Goal: Transaction & Acquisition: Purchase product/service

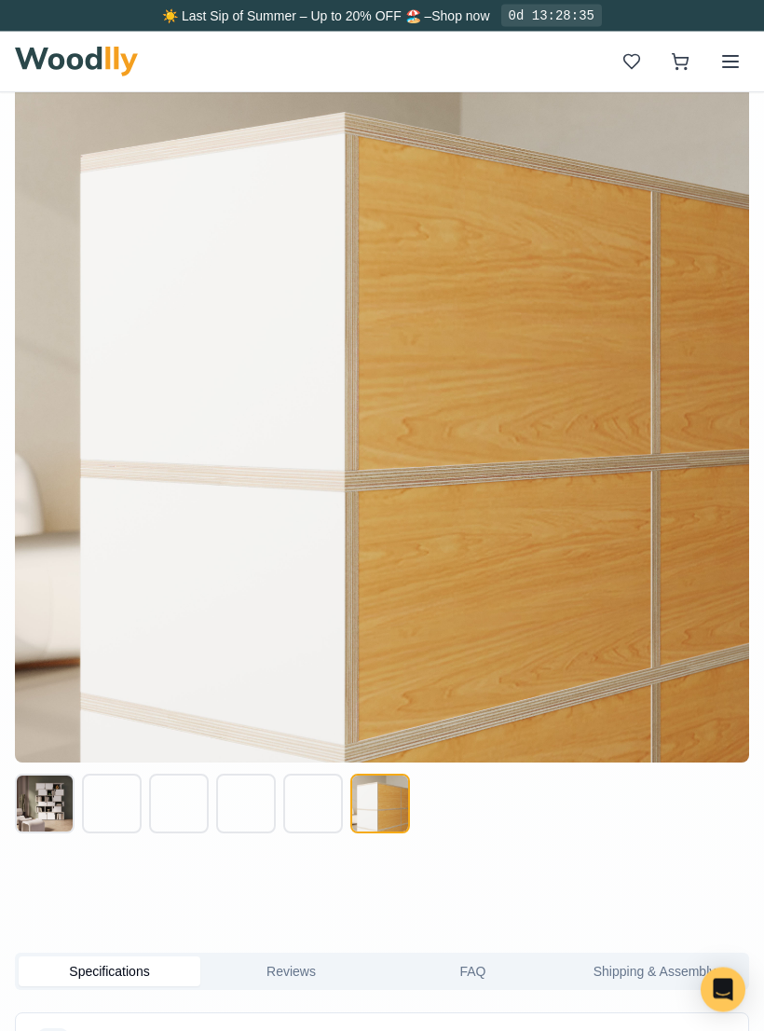
scroll to position [889, 0]
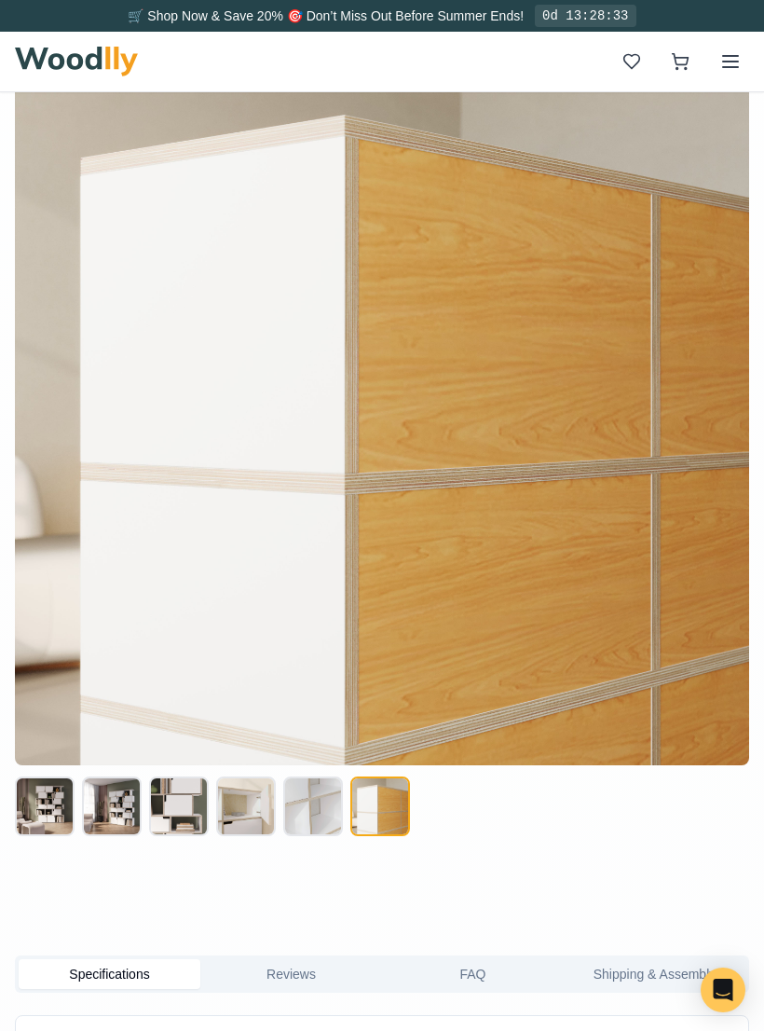
click at [322, 804] on button at bounding box center [313, 806] width 60 height 60
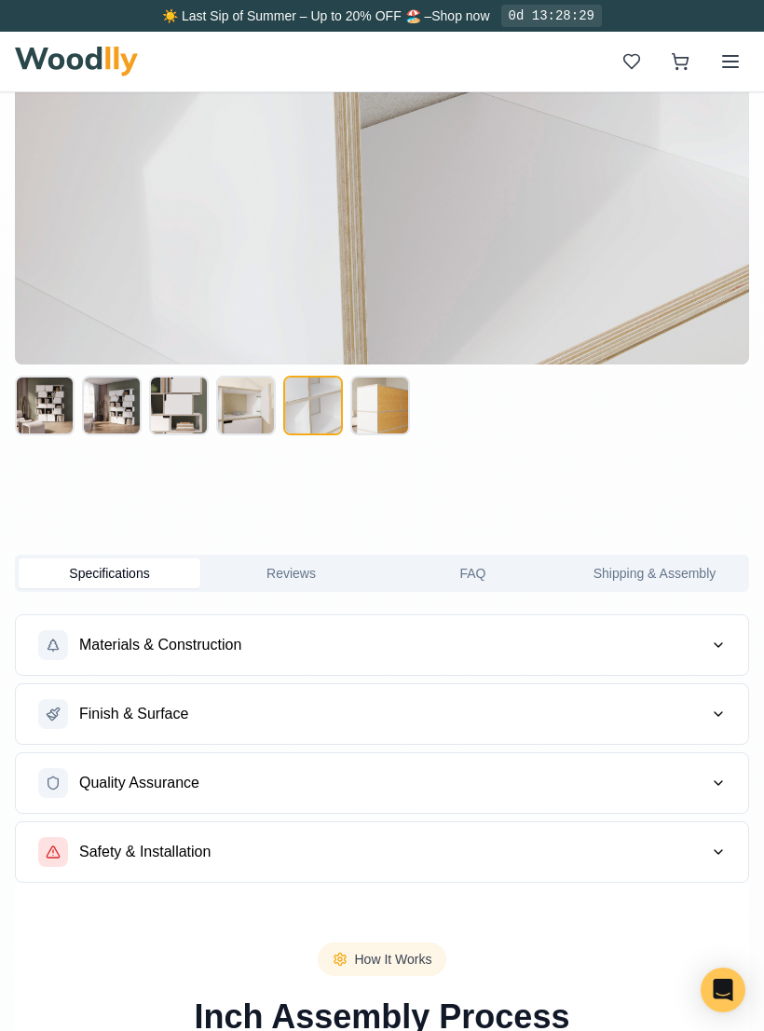
scroll to position [1287, 0]
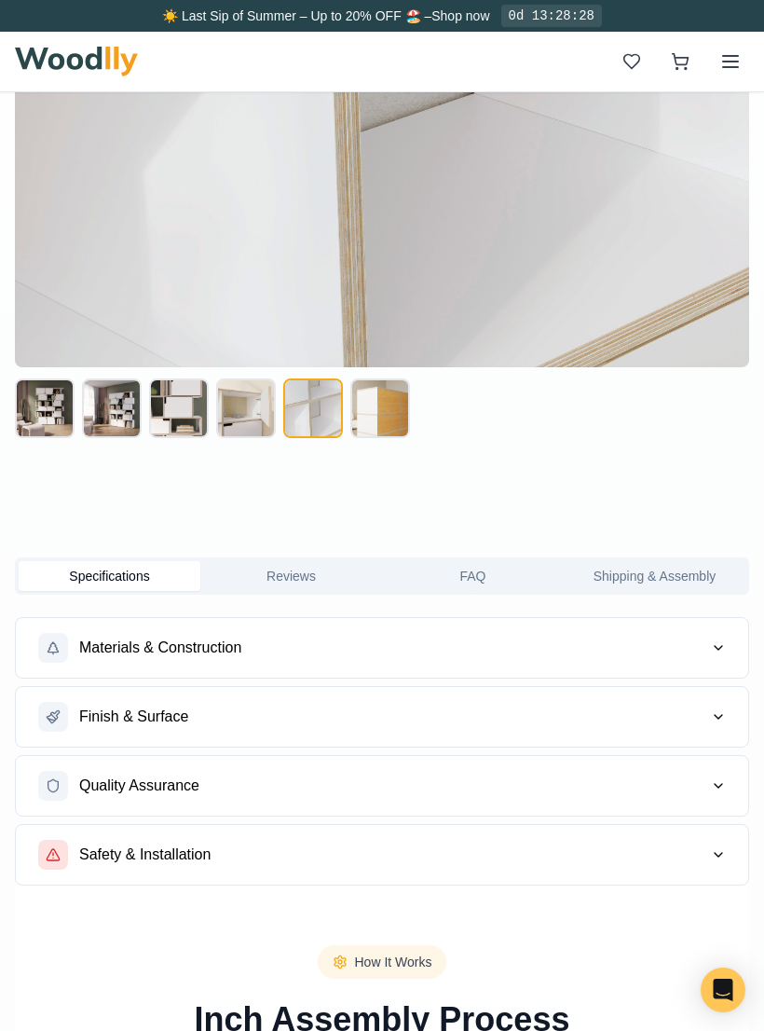
click at [80, 584] on button "Specifications" at bounding box center [110, 576] width 182 height 30
click at [273, 573] on button "Reviews" at bounding box center [291, 576] width 182 height 30
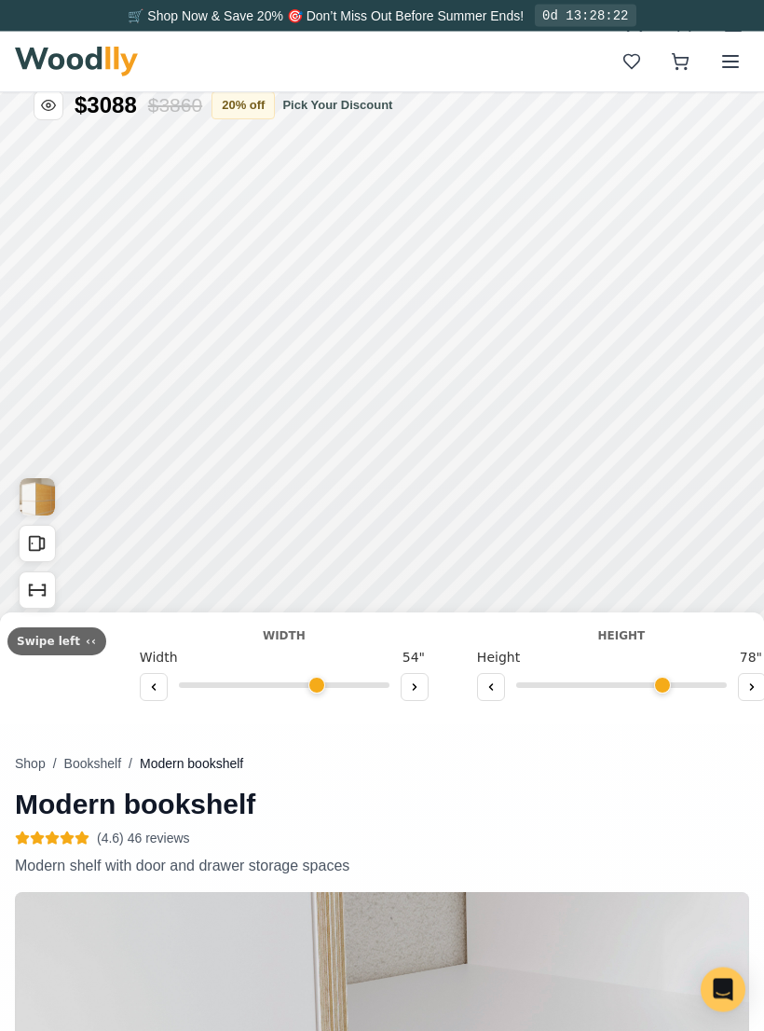
scroll to position [0, 0]
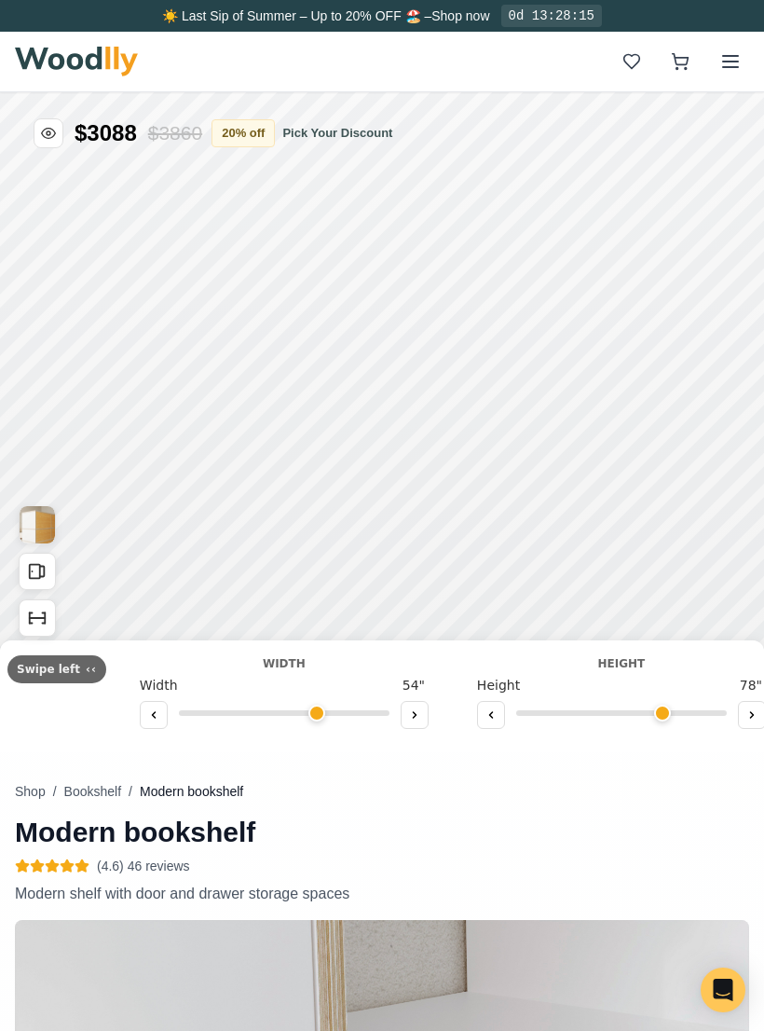
click at [40, 575] on rect "Open All Doors and Drawers" at bounding box center [35, 572] width 10 height 14
click at [44, 554] on button "Close All Doors and Drawers" at bounding box center [37, 571] width 37 height 37
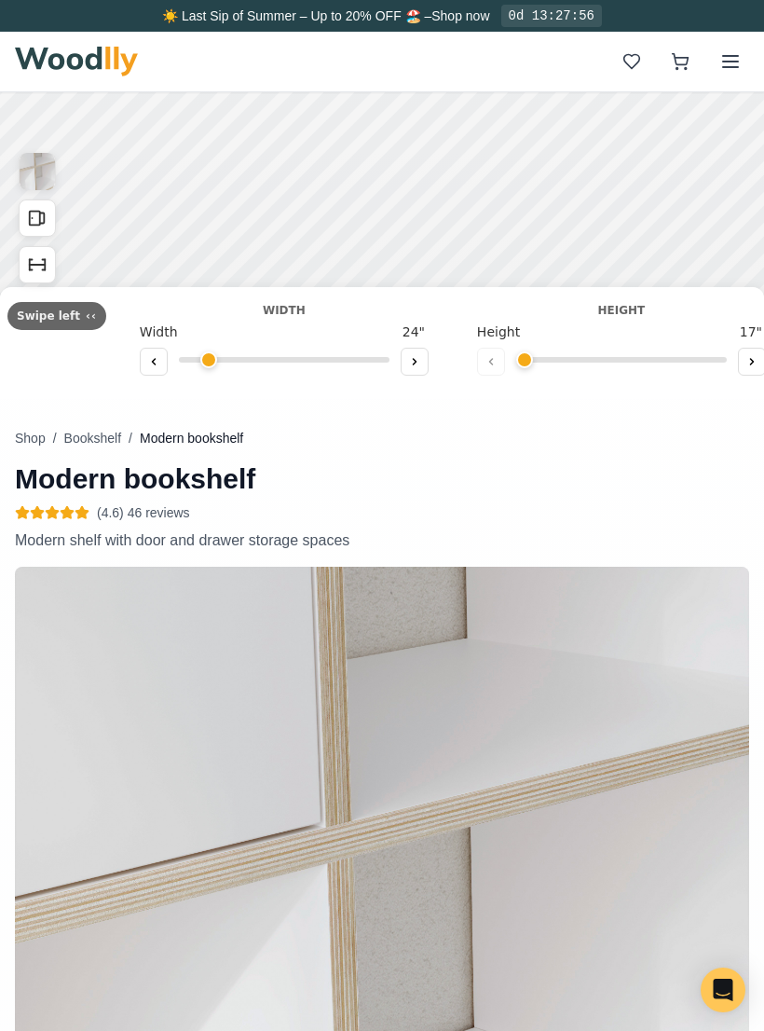
scroll to position [258, 0]
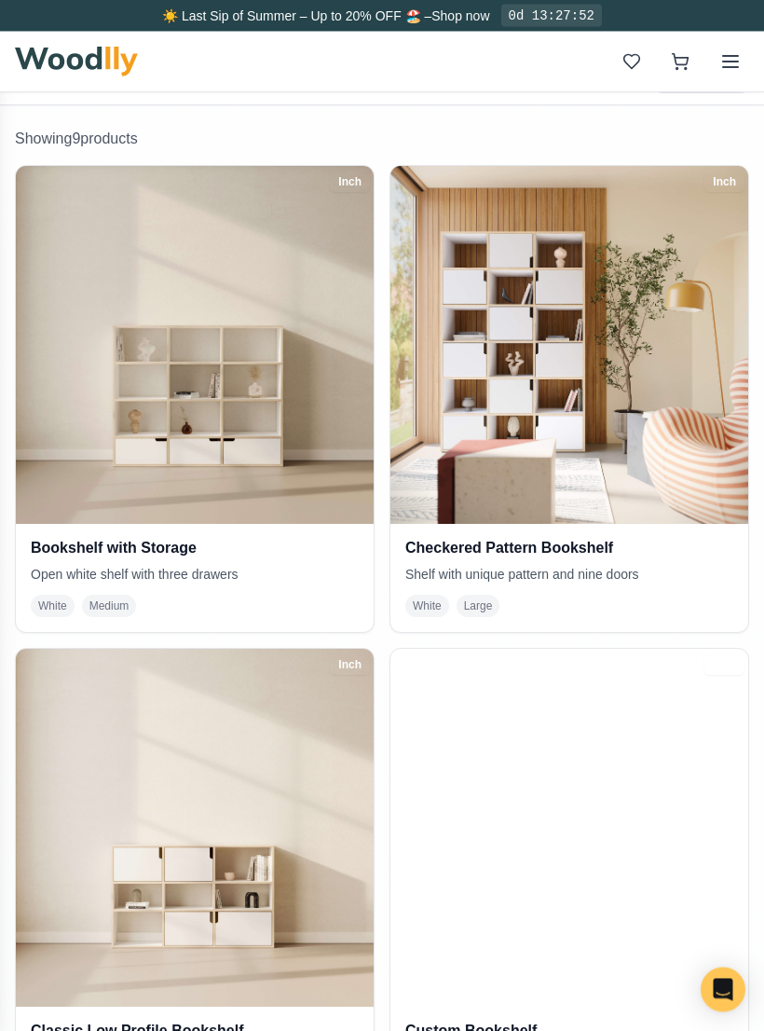
scroll to position [349, 0]
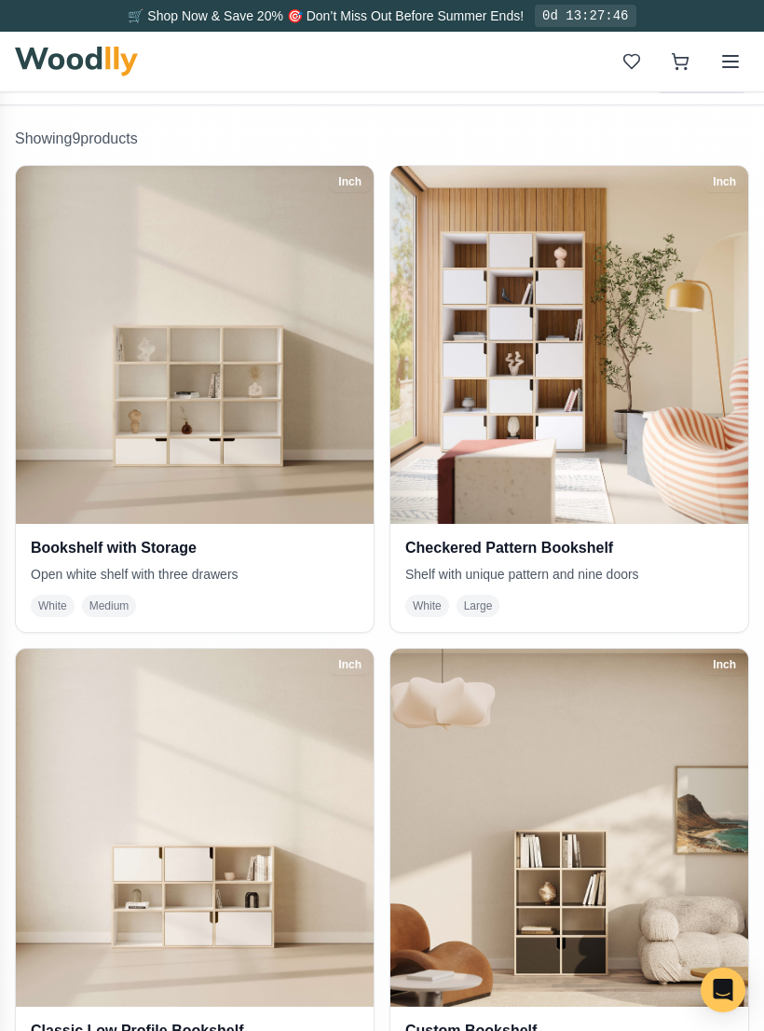
click at [652, 414] on img at bounding box center [569, 345] width 358 height 358
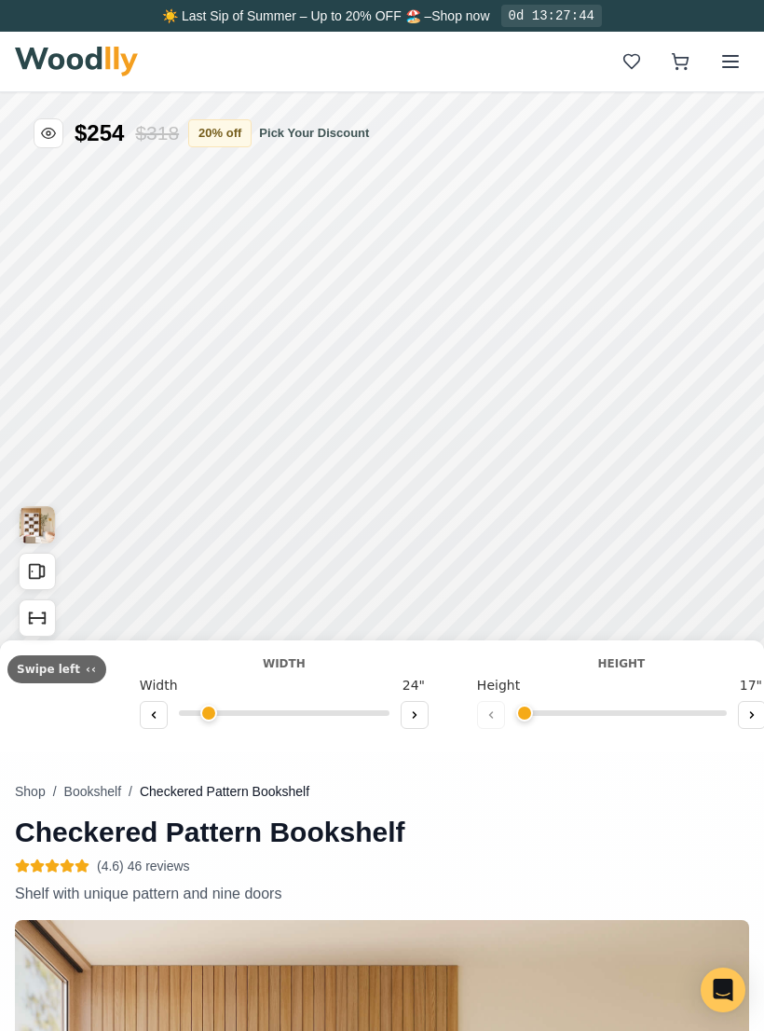
type input "50"
type input "6"
click at [33, 623] on icon "Show Dimensions" at bounding box center [31, 623] width 3 height 0
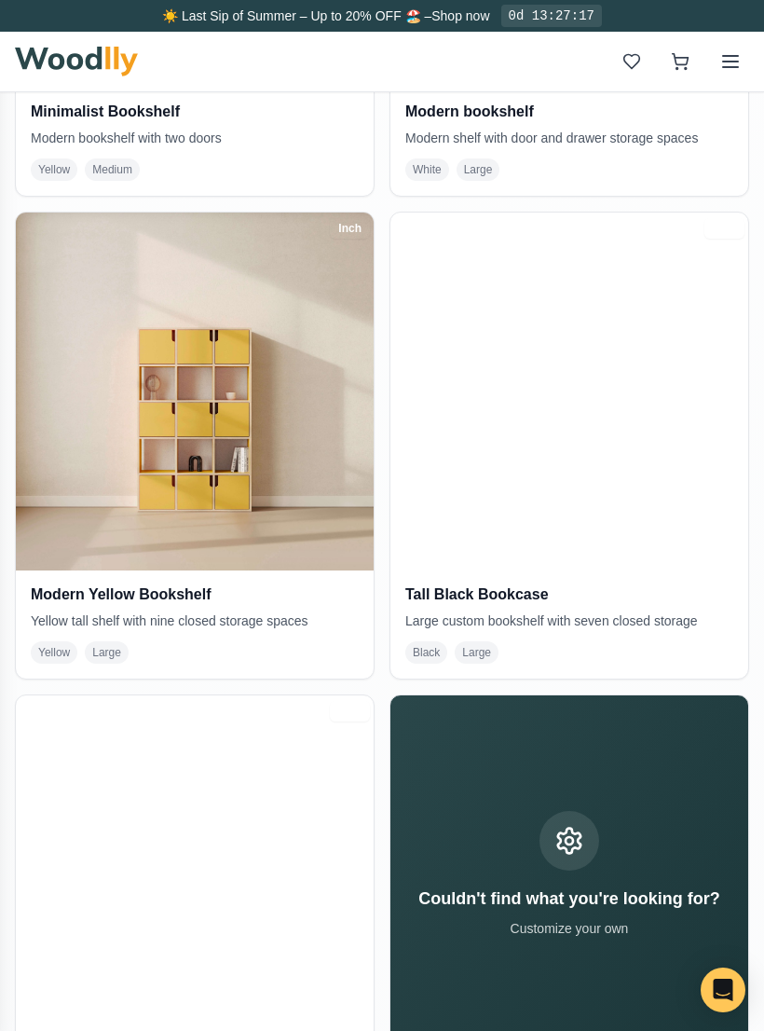
scroll to position [1685, 0]
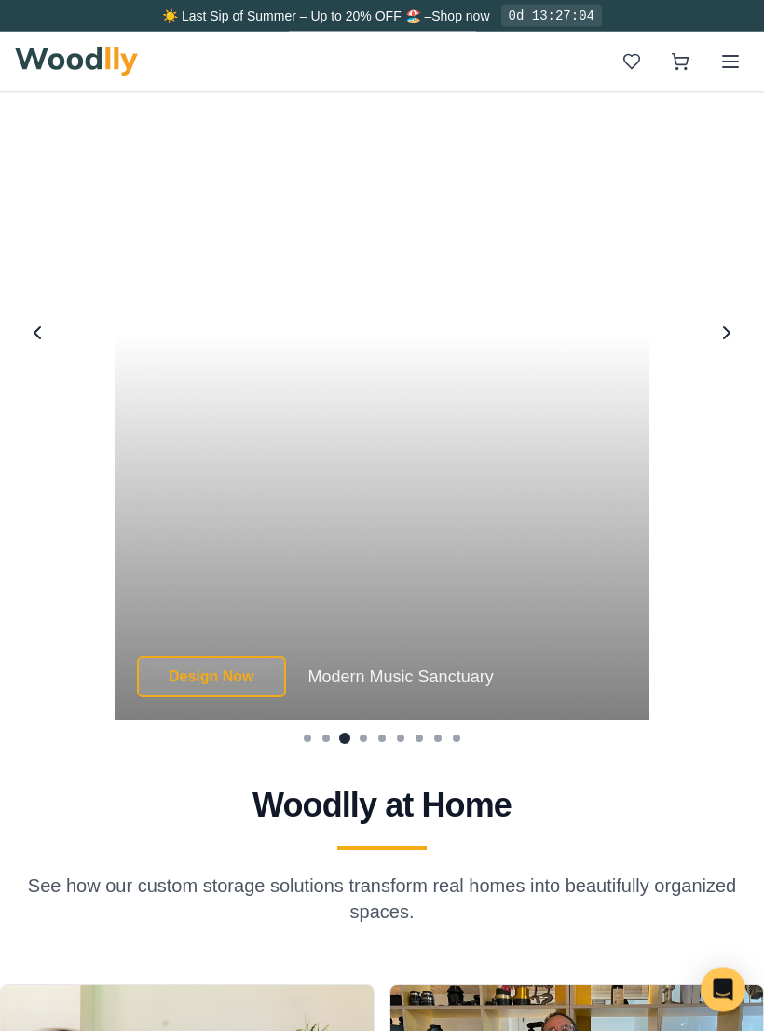
scroll to position [4709, 0]
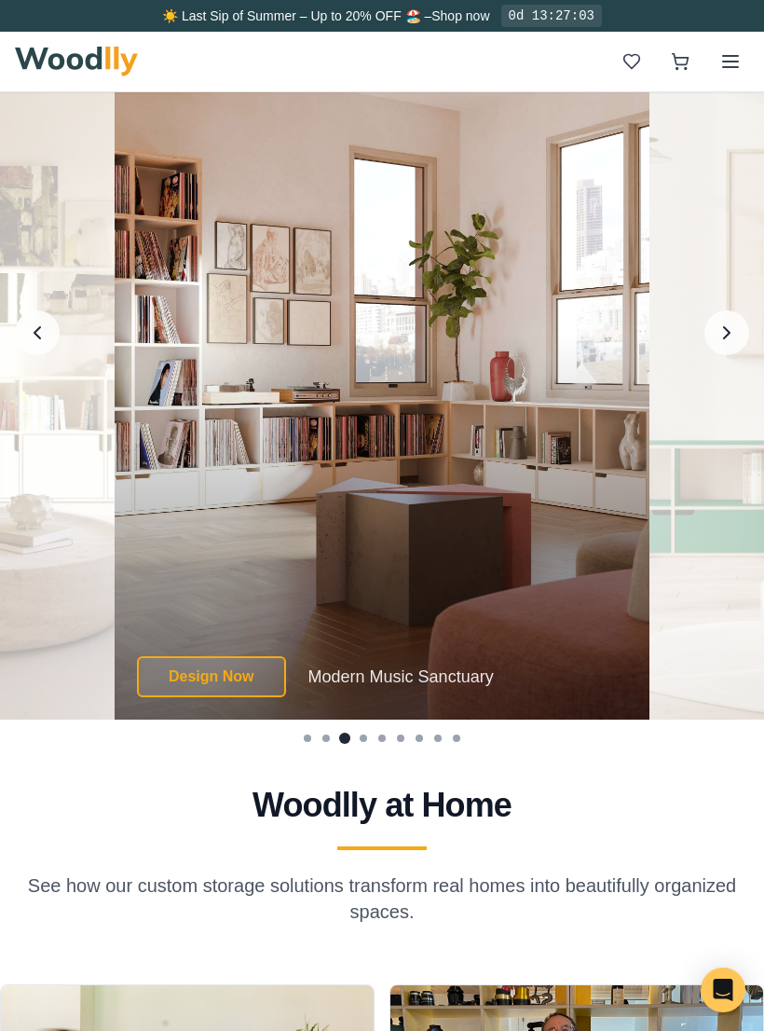
click at [732, 344] on icon "Next image" at bounding box center [727, 333] width 22 height 22
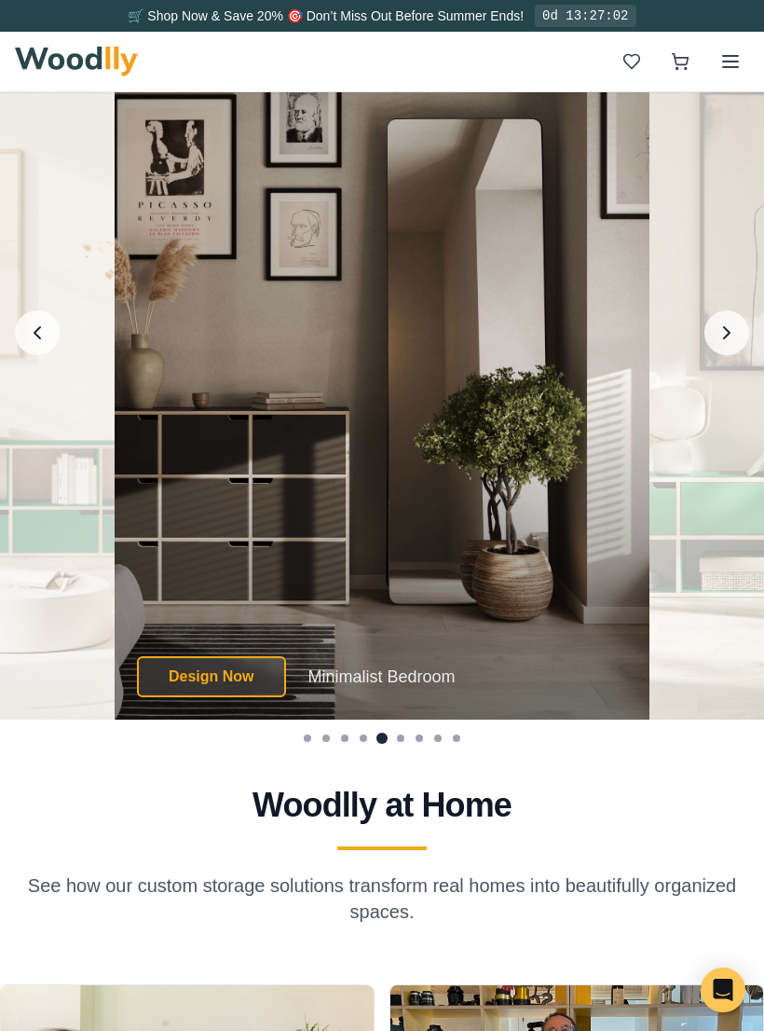
click at [730, 338] on icon "Next image" at bounding box center [727, 332] width 6 height 11
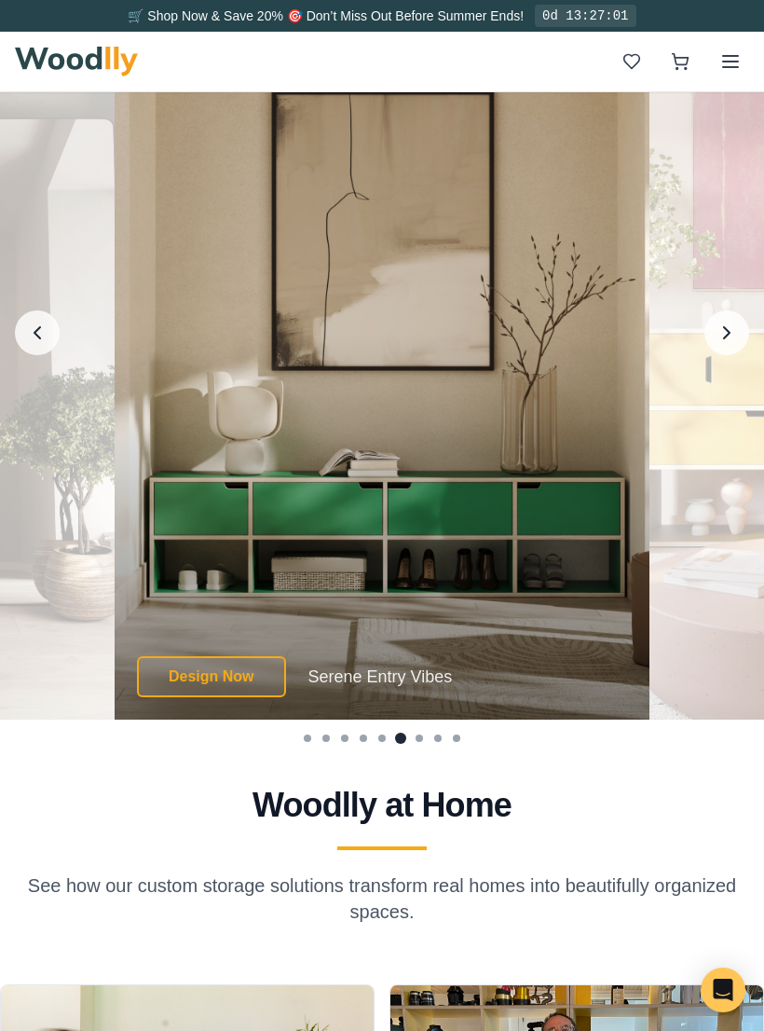
click at [724, 338] on icon "Next image" at bounding box center [727, 332] width 6 height 11
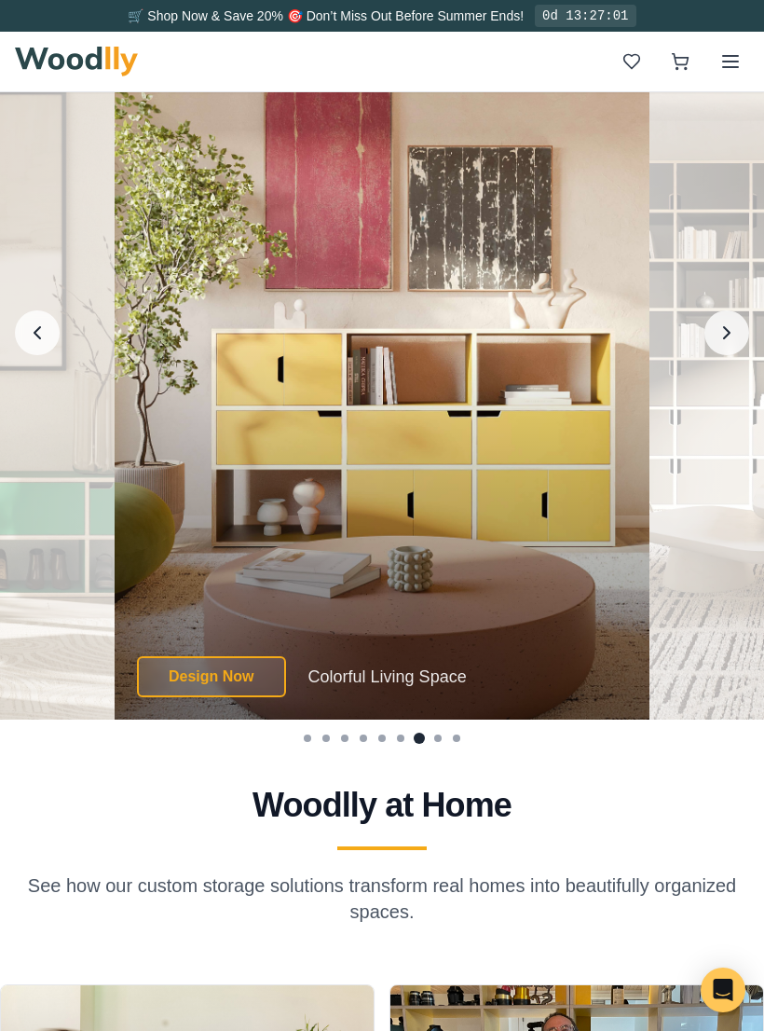
click at [719, 355] on button "Next image" at bounding box center [727, 332] width 45 height 45
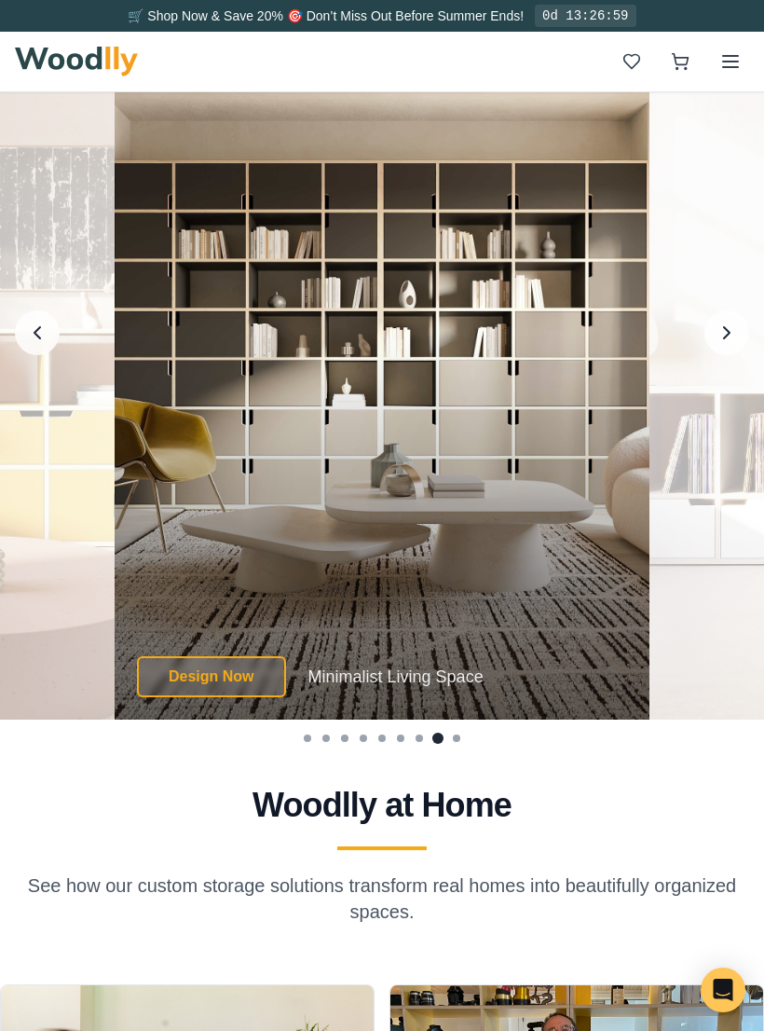
click at [718, 355] on button "Next image" at bounding box center [727, 332] width 45 height 45
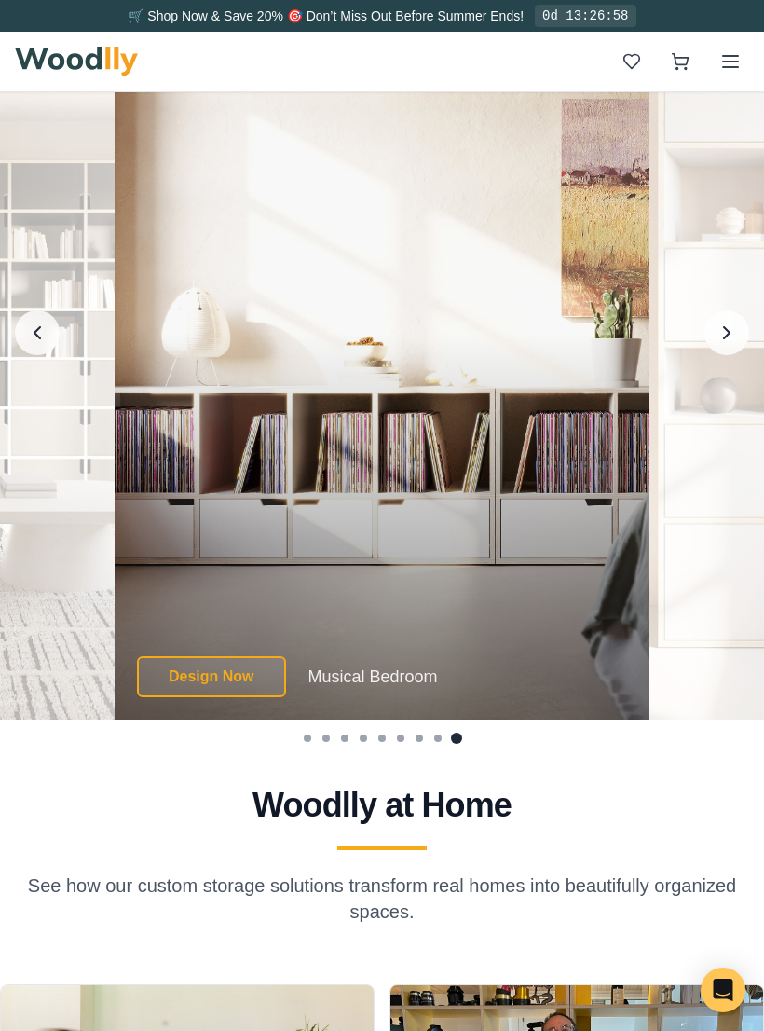
click at [715, 355] on button "Next image" at bounding box center [727, 332] width 45 height 45
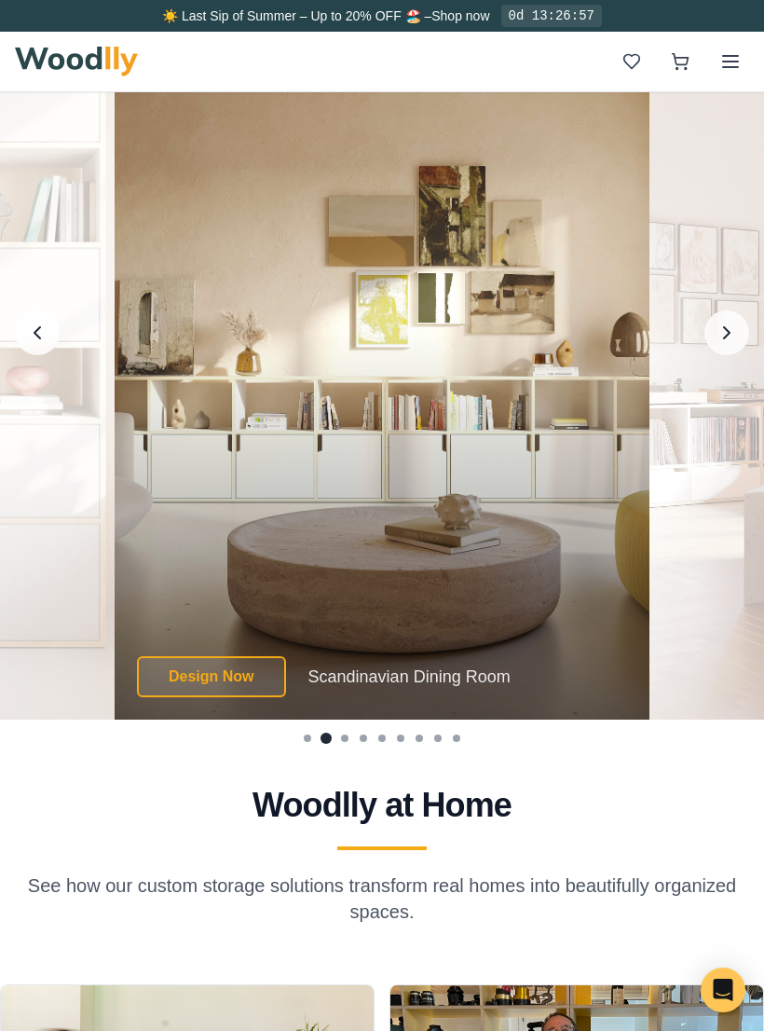
click at [722, 344] on icon "Next image" at bounding box center [727, 333] width 22 height 22
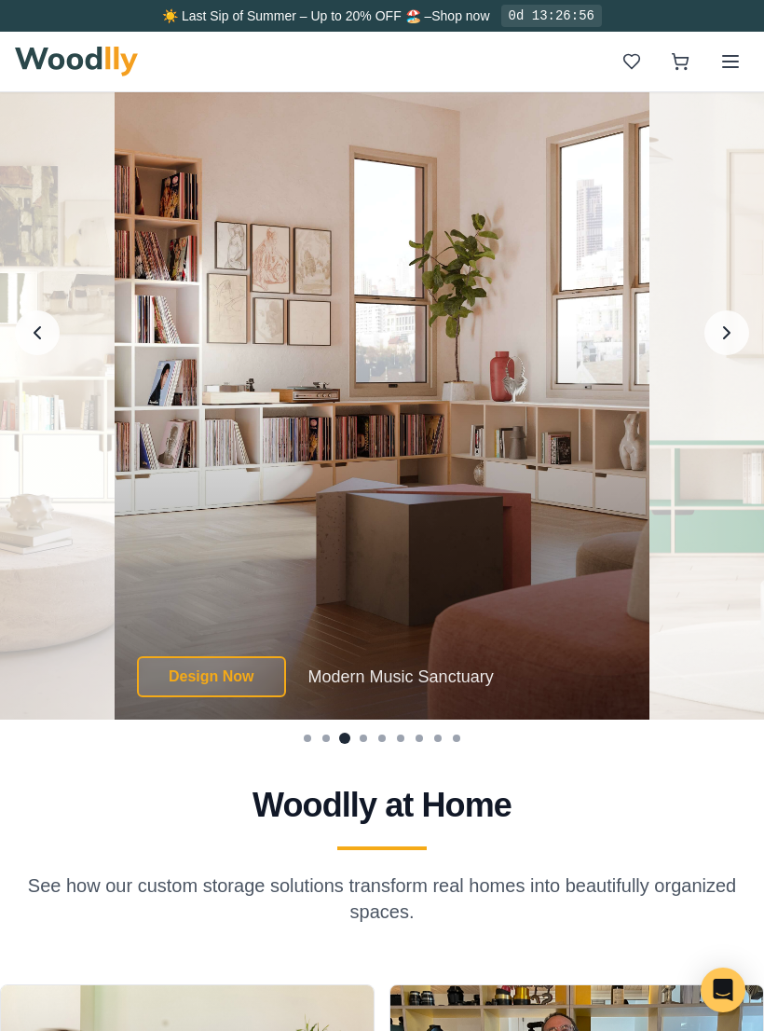
click at [724, 344] on icon "Next image" at bounding box center [727, 333] width 22 height 22
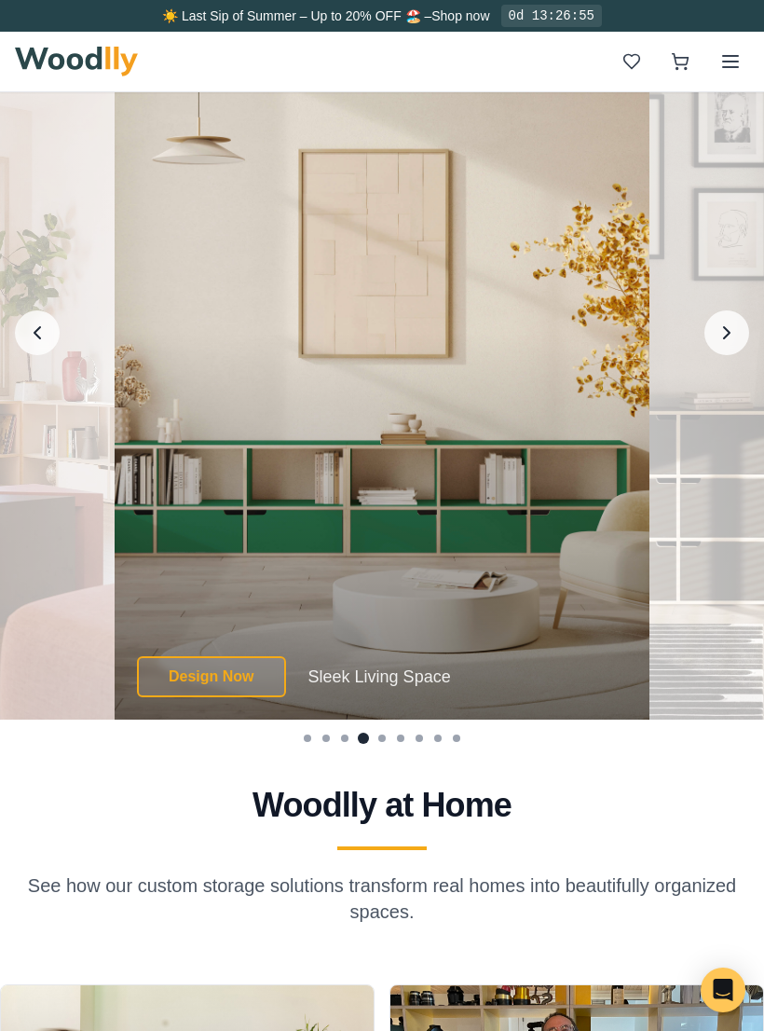
click at [717, 355] on button "Next image" at bounding box center [727, 332] width 45 height 45
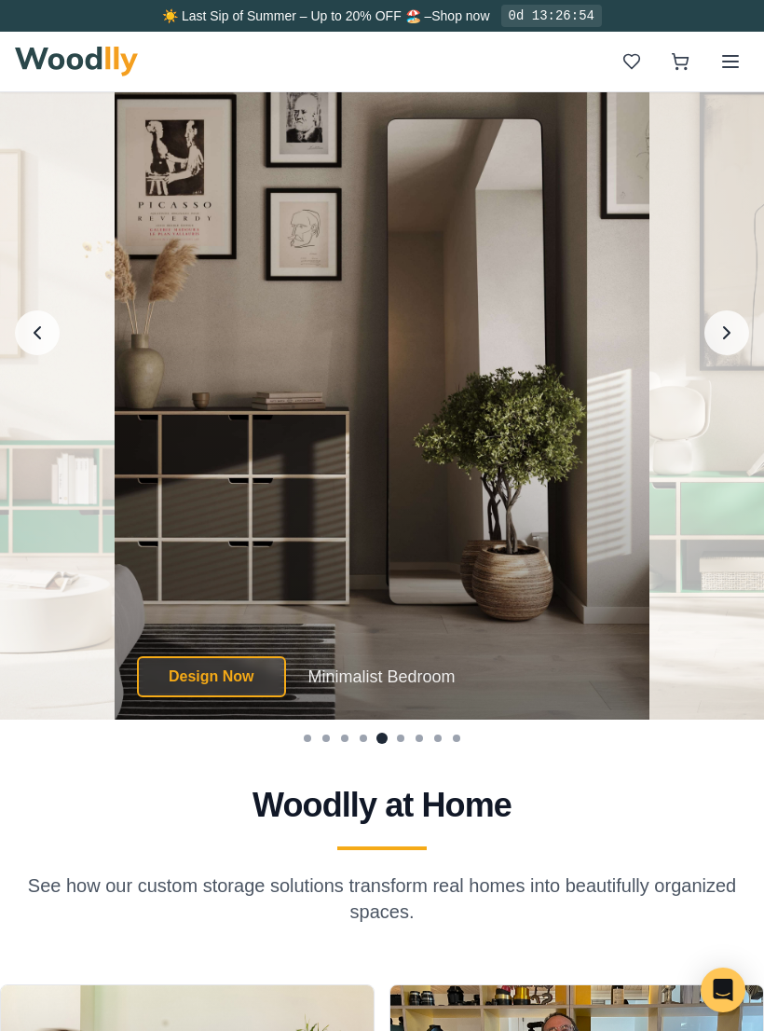
click at [721, 344] on icon "Next image" at bounding box center [727, 333] width 22 height 22
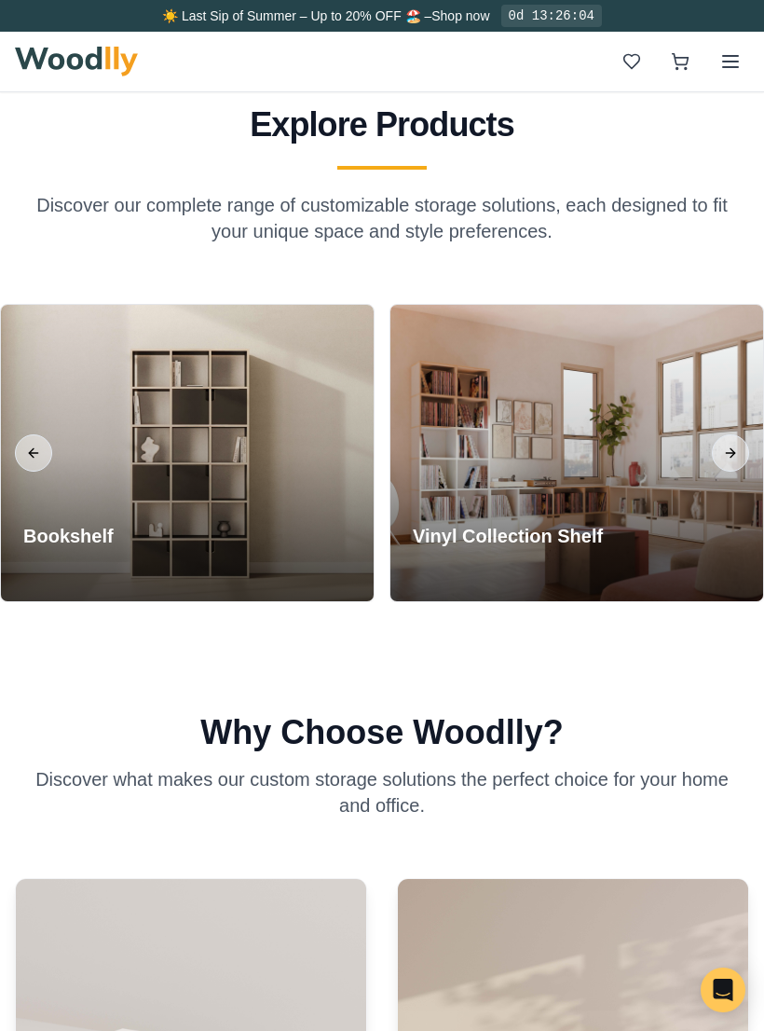
scroll to position [2114, 0]
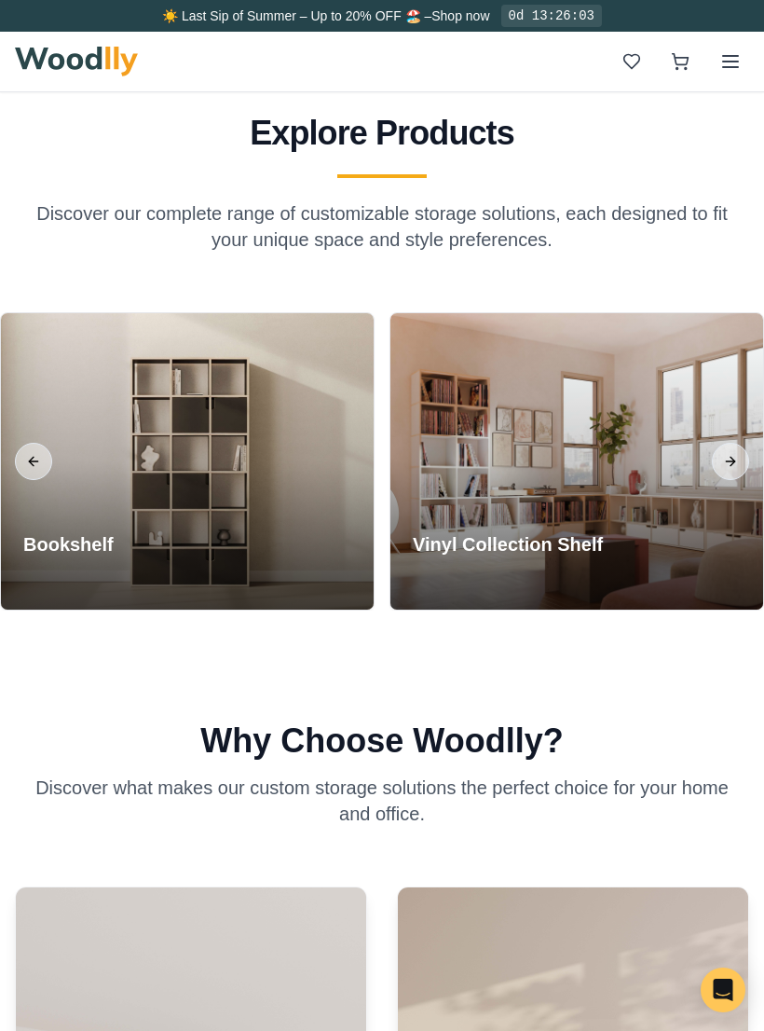
click at [736, 474] on button "Next slide" at bounding box center [730, 461] width 37 height 37
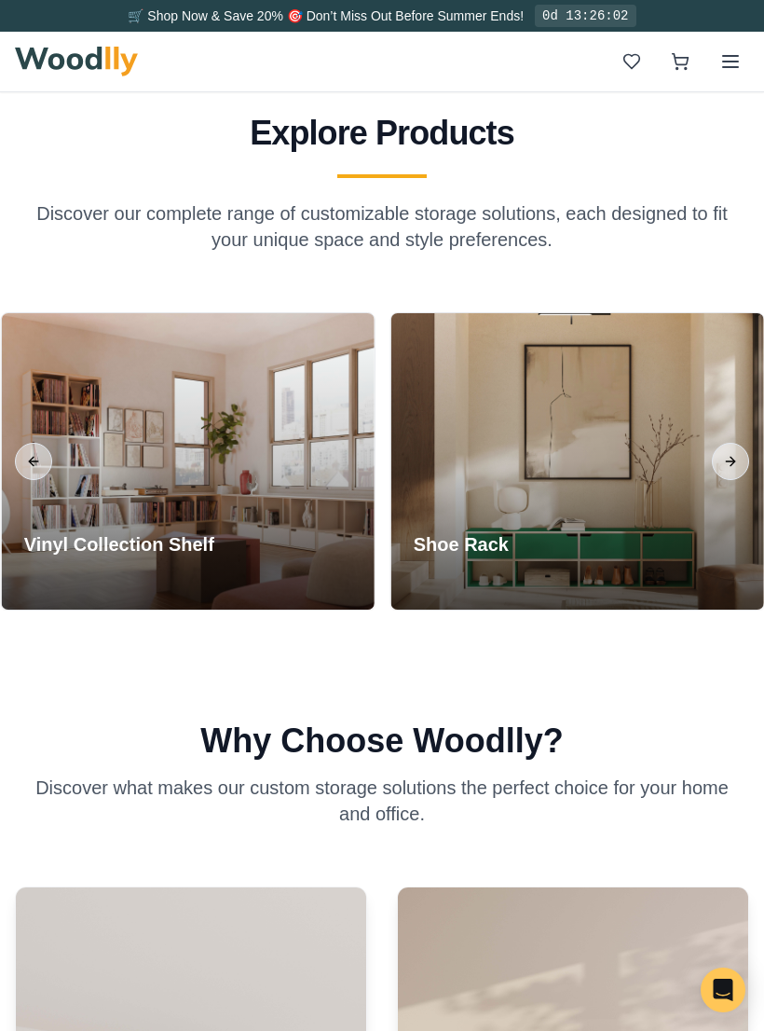
click at [727, 480] on button "Next slide" at bounding box center [730, 461] width 37 height 37
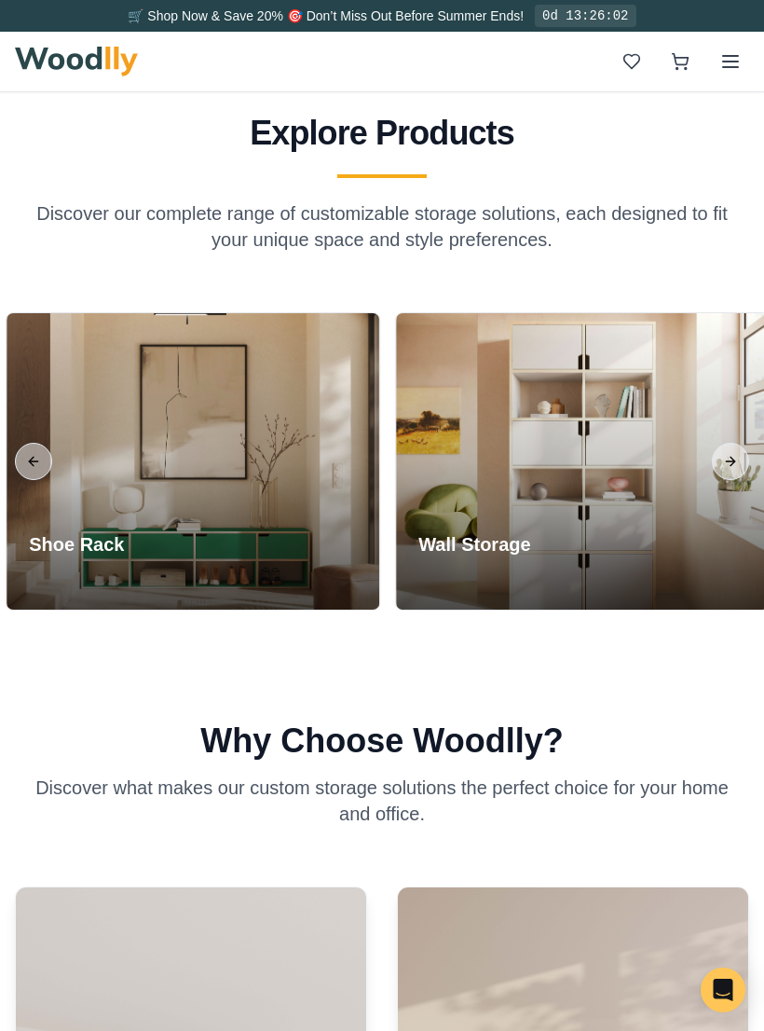
click at [722, 475] on button "Next slide" at bounding box center [730, 461] width 37 height 37
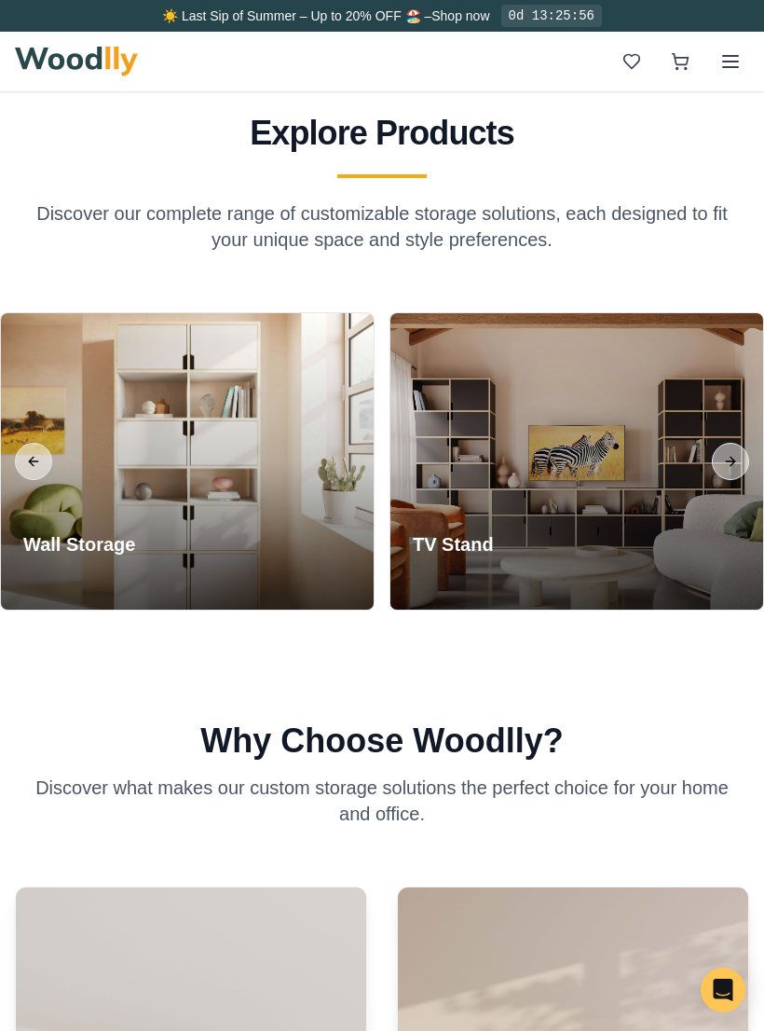
click at [729, 480] on button "Next slide" at bounding box center [730, 461] width 37 height 37
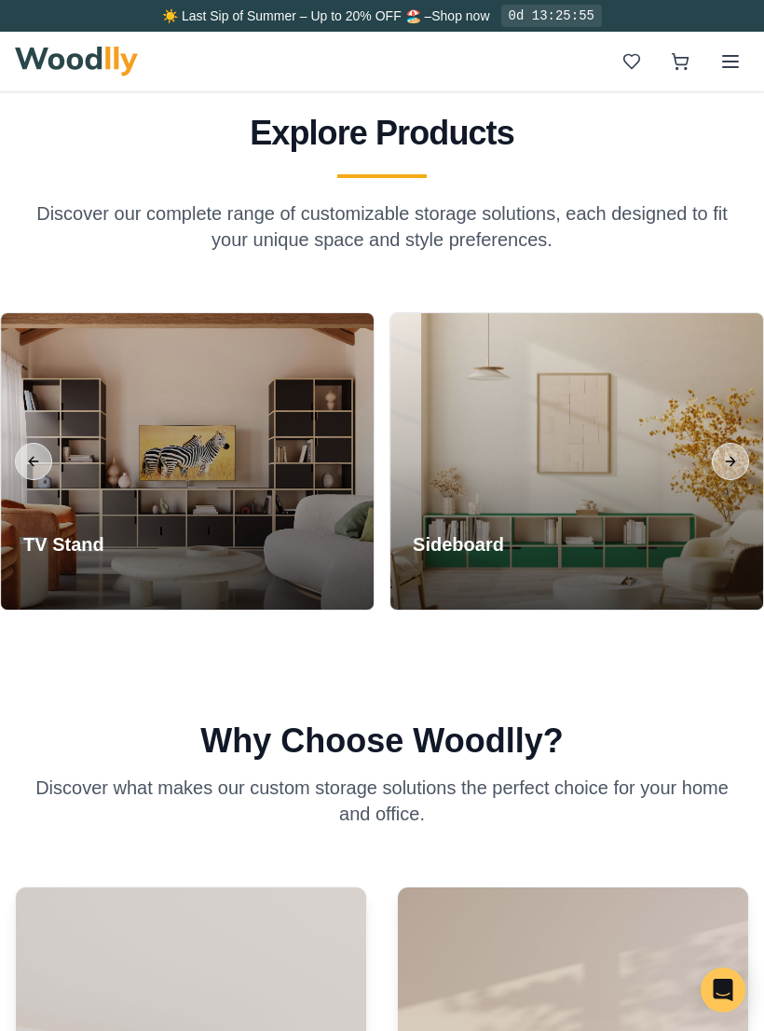
click at [727, 480] on button "Next slide" at bounding box center [730, 461] width 37 height 37
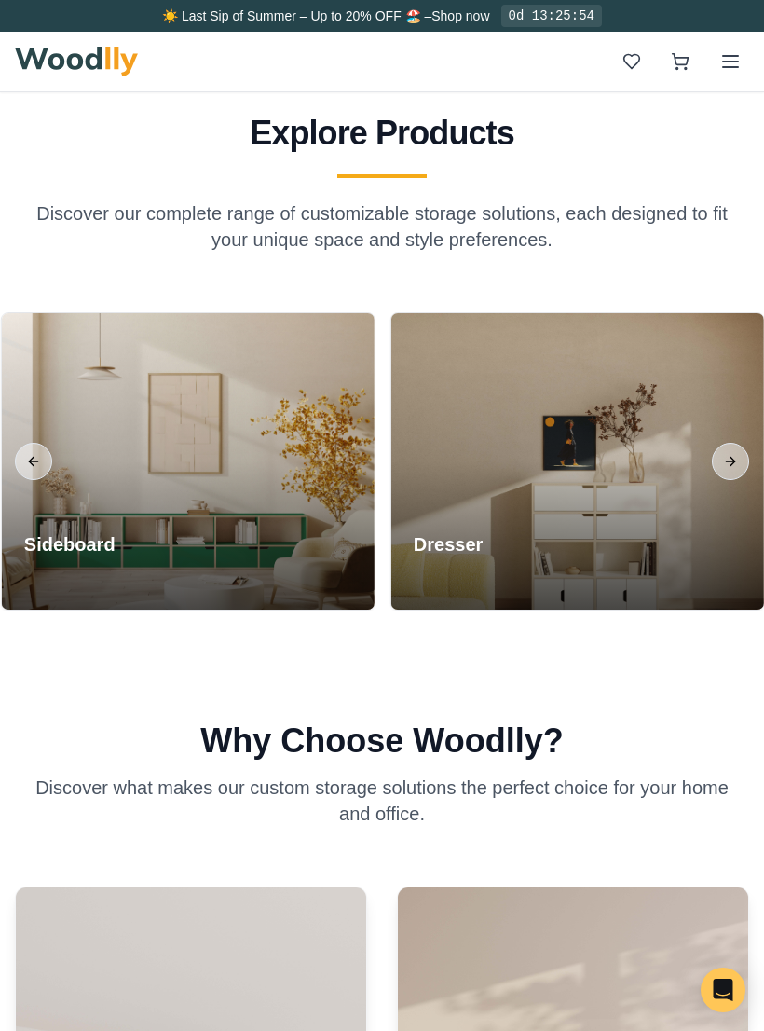
click at [738, 480] on button "Next slide" at bounding box center [730, 461] width 37 height 37
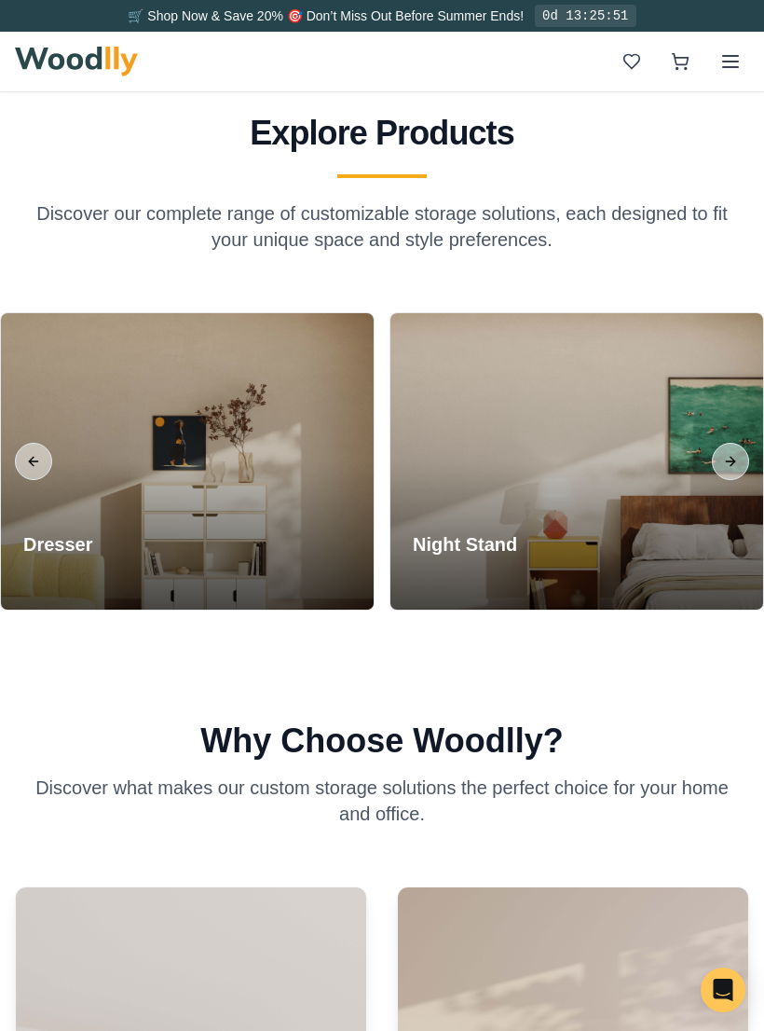
click at [732, 480] on button "Next slide" at bounding box center [730, 461] width 37 height 37
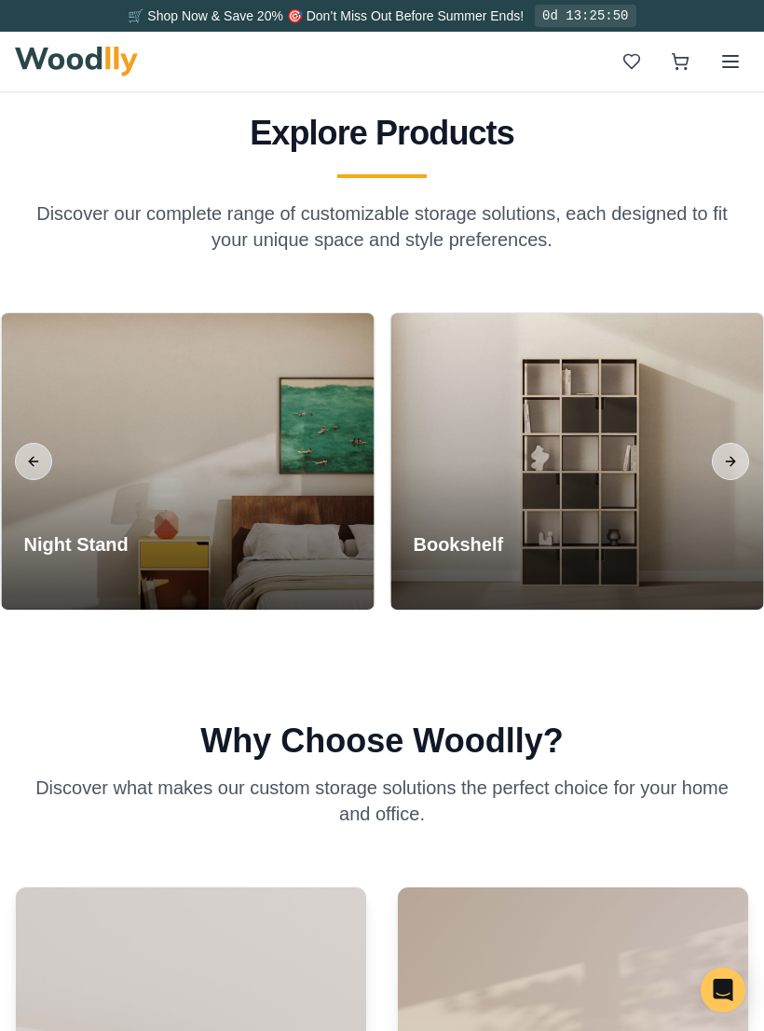
click at [730, 480] on button "Next slide" at bounding box center [730, 461] width 37 height 37
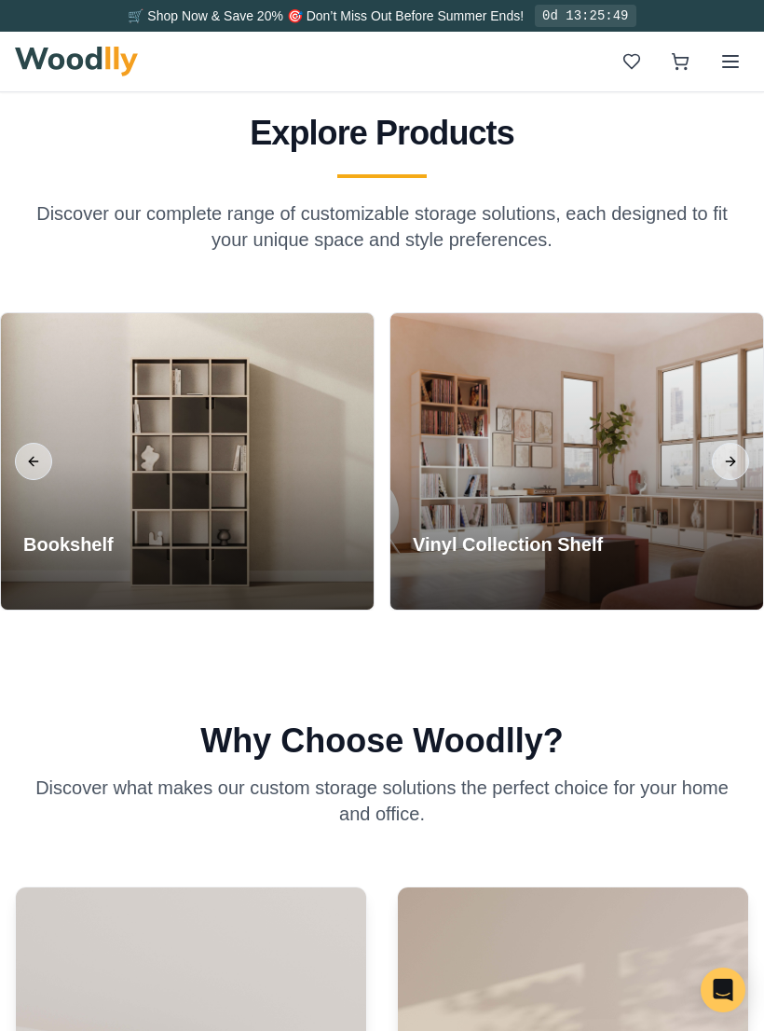
click at [724, 480] on button "Next slide" at bounding box center [730, 461] width 37 height 37
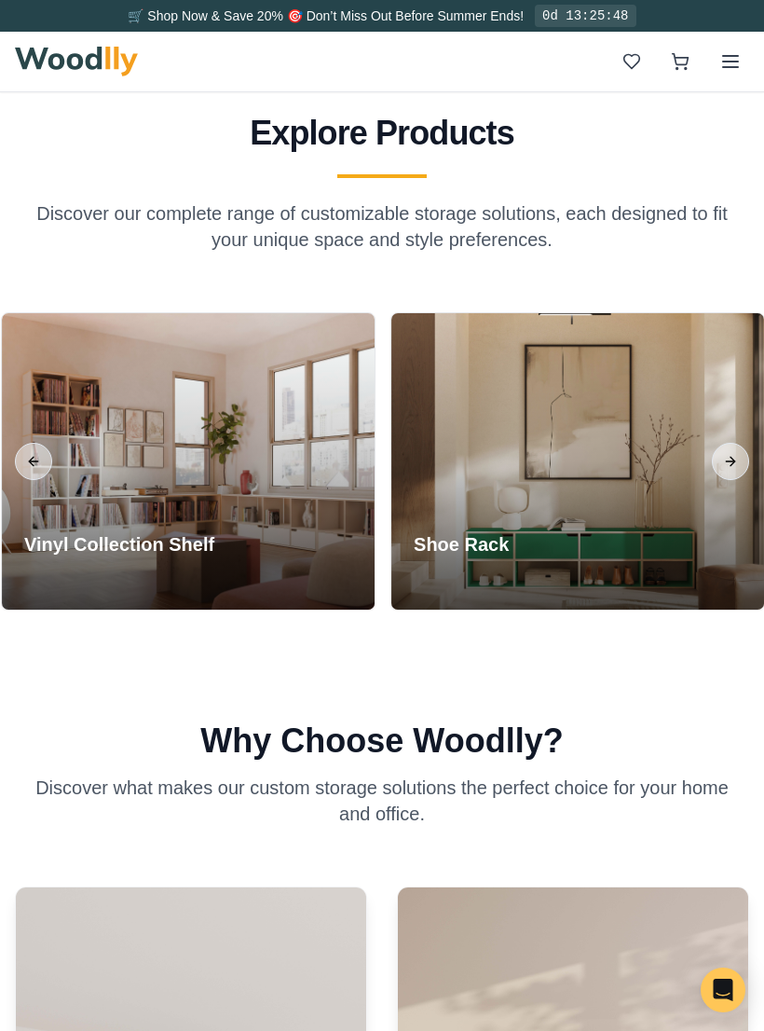
click at [718, 480] on button "Next slide" at bounding box center [730, 461] width 37 height 37
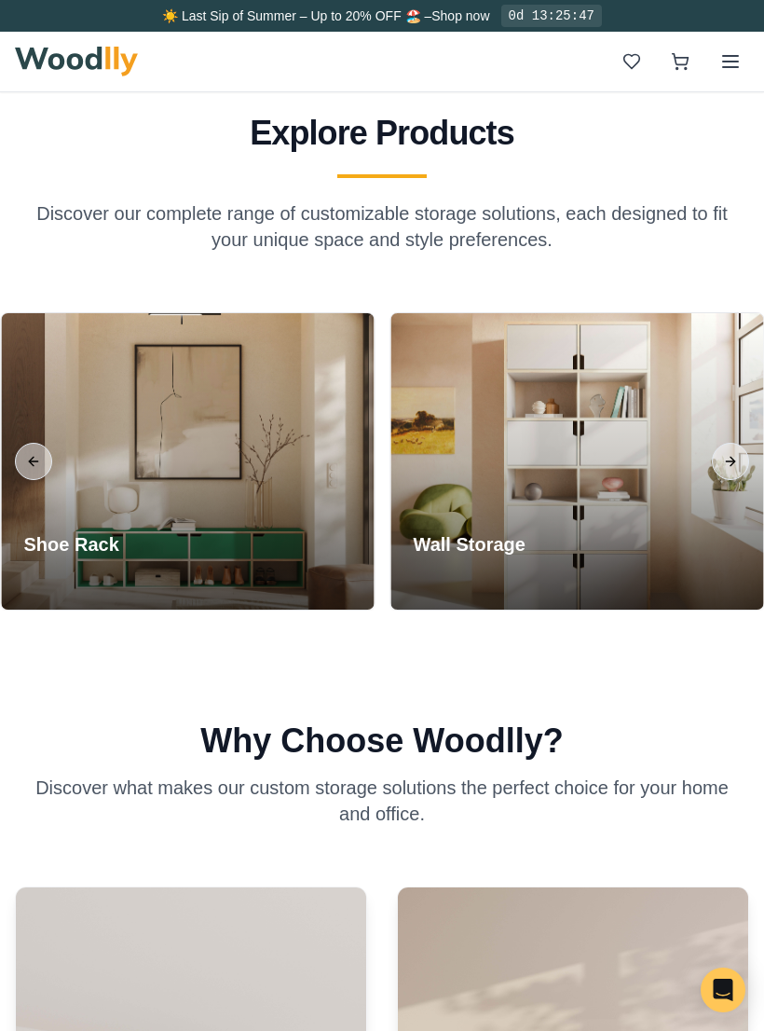
click at [714, 480] on button "Next slide" at bounding box center [730, 461] width 37 height 37
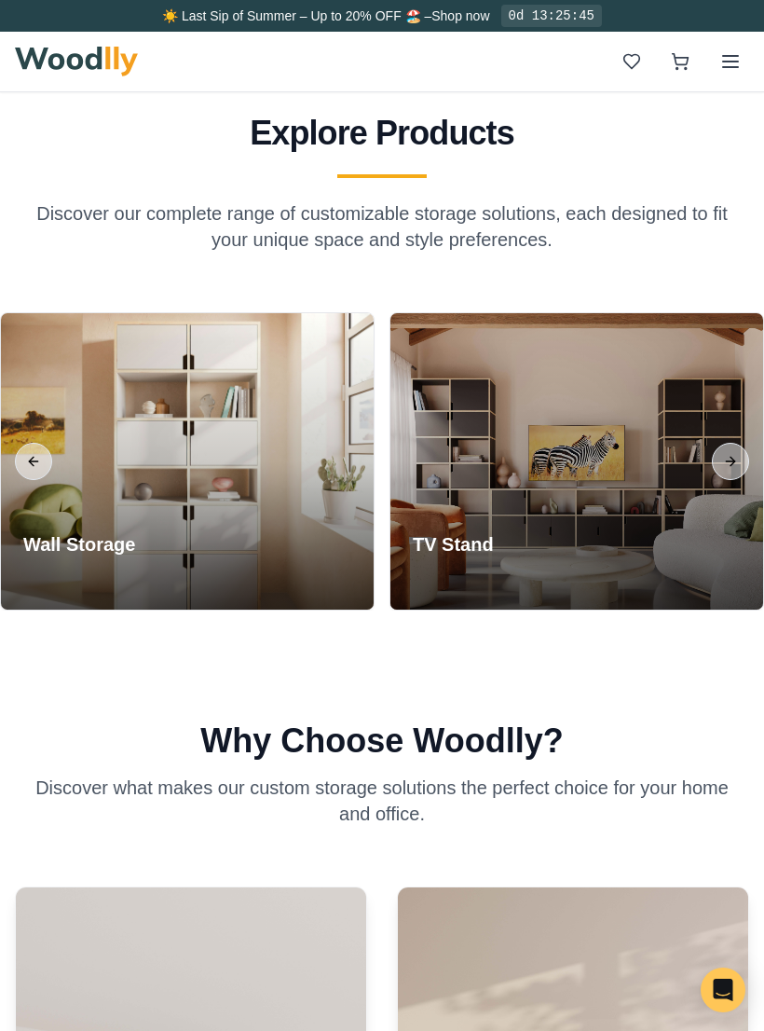
click at [584, 531] on div at bounding box center [576, 461] width 373 height 296
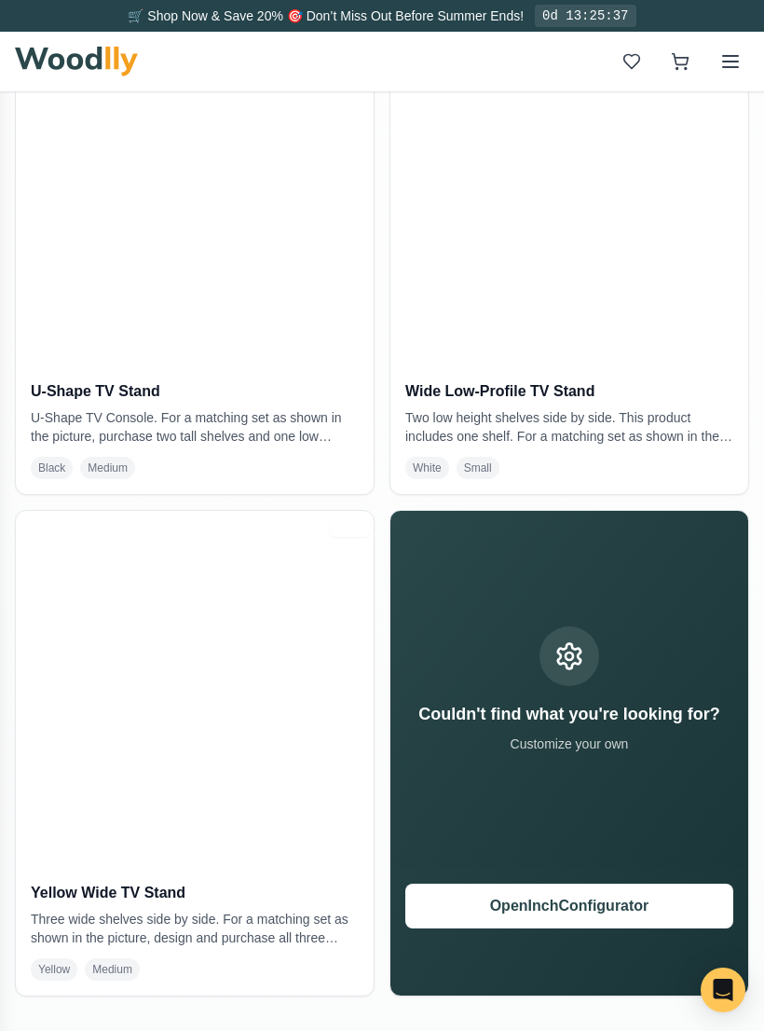
scroll to position [986, 0]
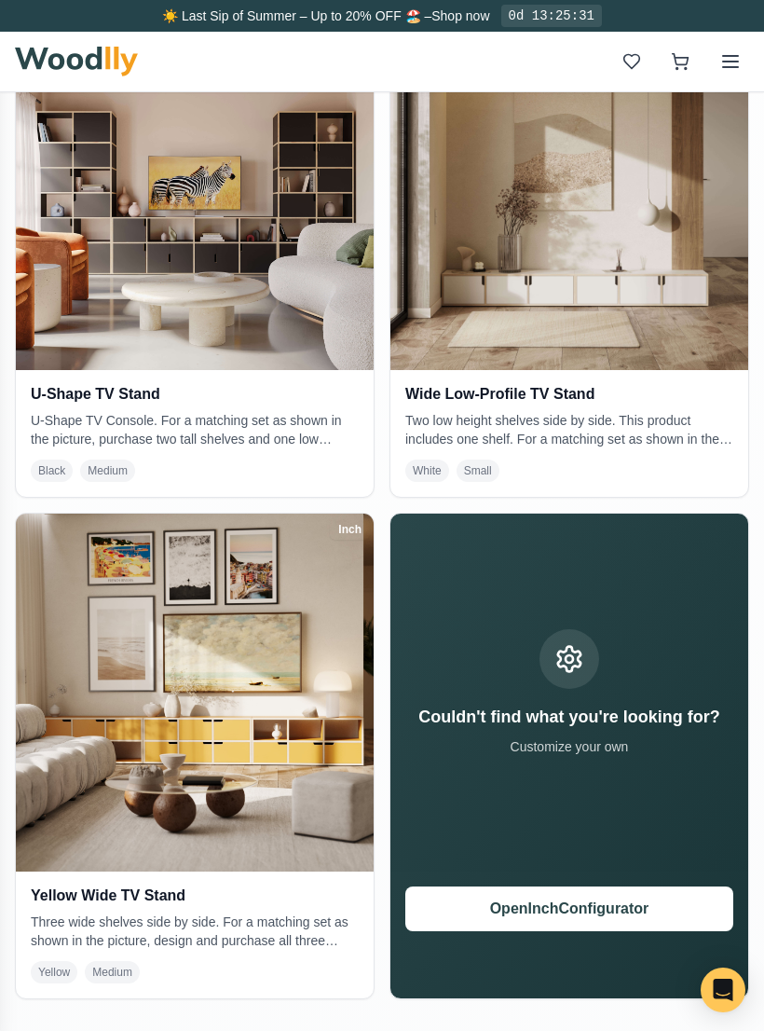
click at [259, 266] on img at bounding box center [195, 191] width 358 height 358
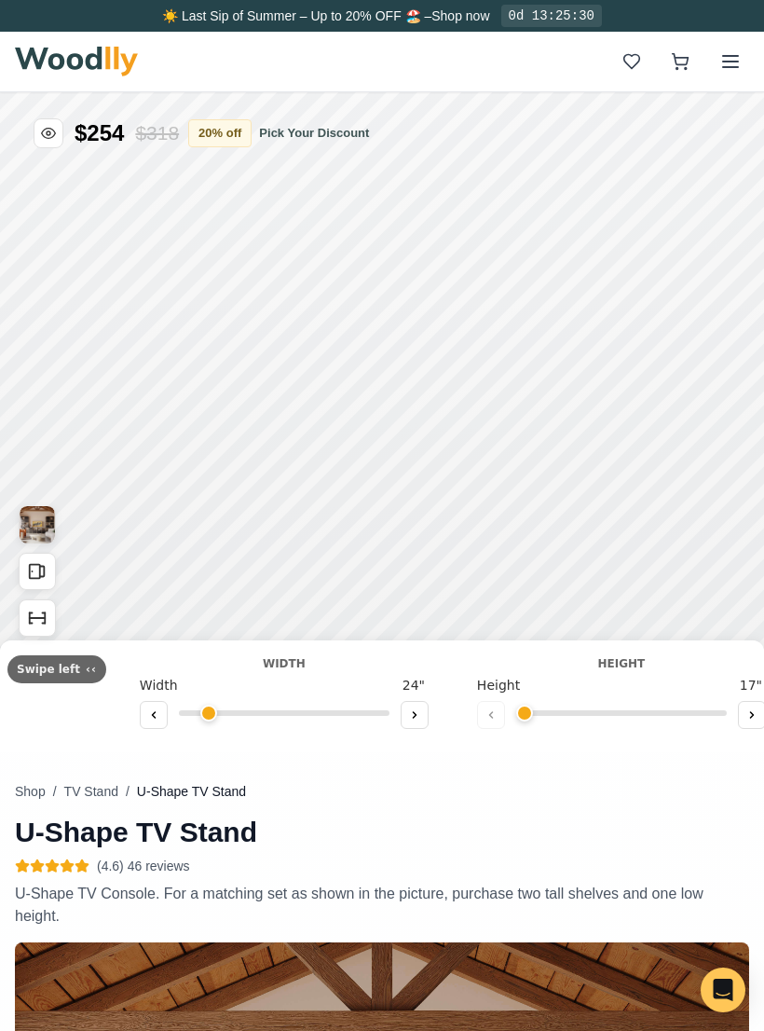
type input "72"
type input "2"
click at [37, 618] on icon "Show Dimensions" at bounding box center [38, 618] width 16 height 0
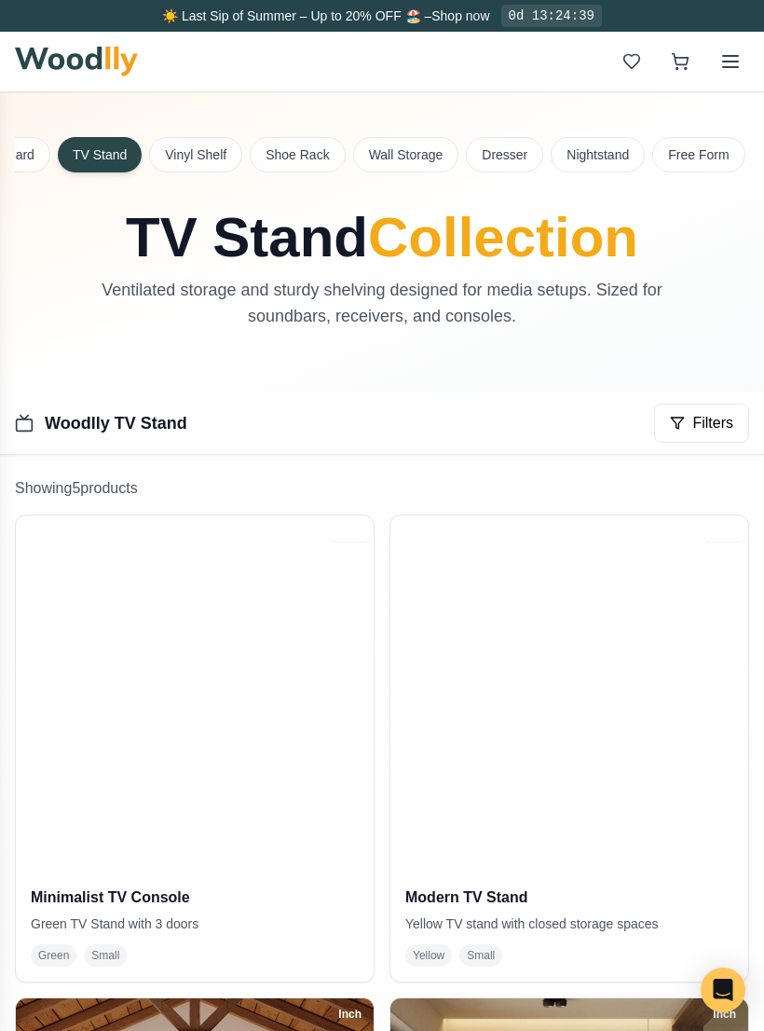
scroll to position [0, 210]
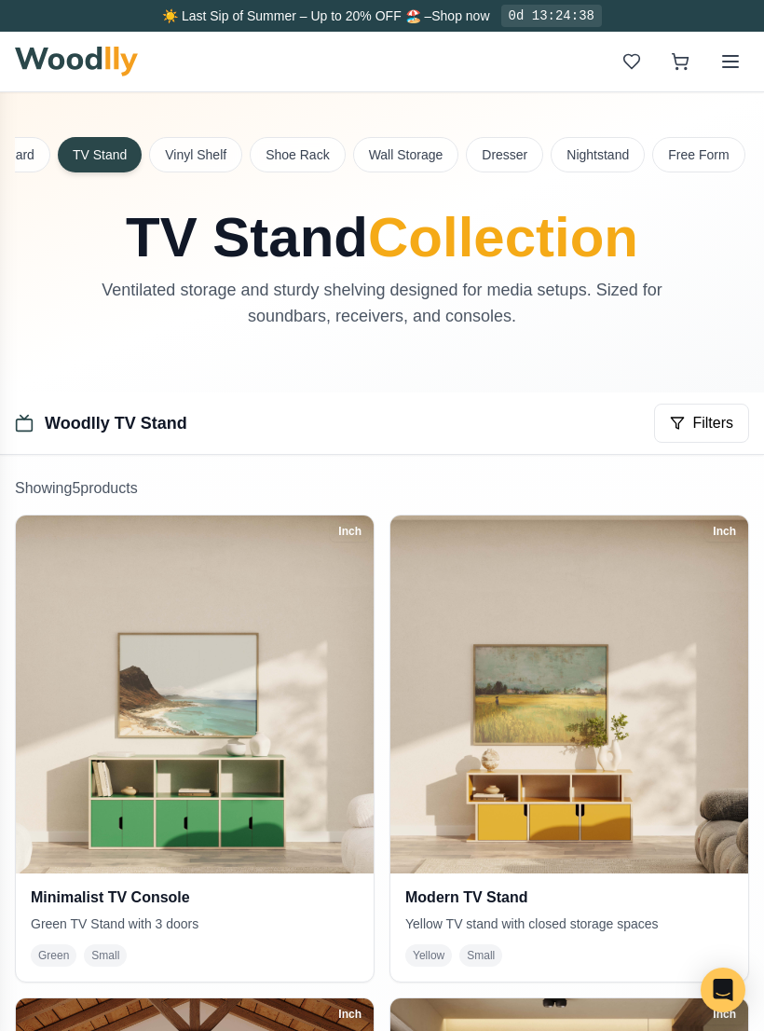
click at [416, 151] on button "Wall Storage" at bounding box center [406, 154] width 106 height 35
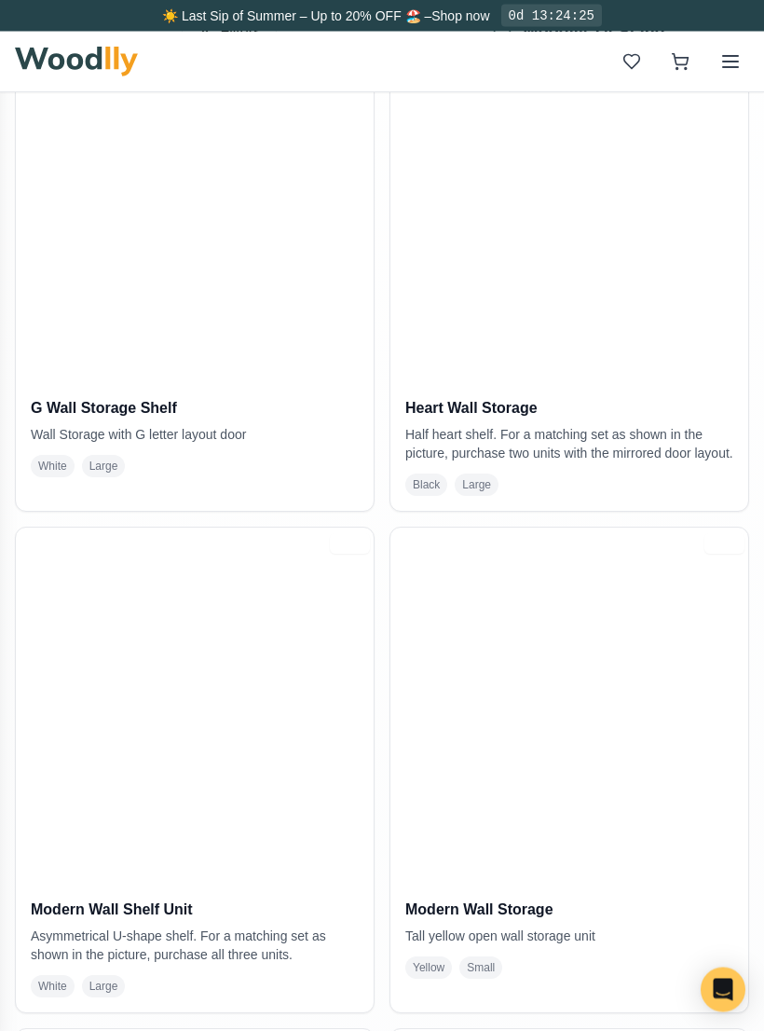
scroll to position [490, 0]
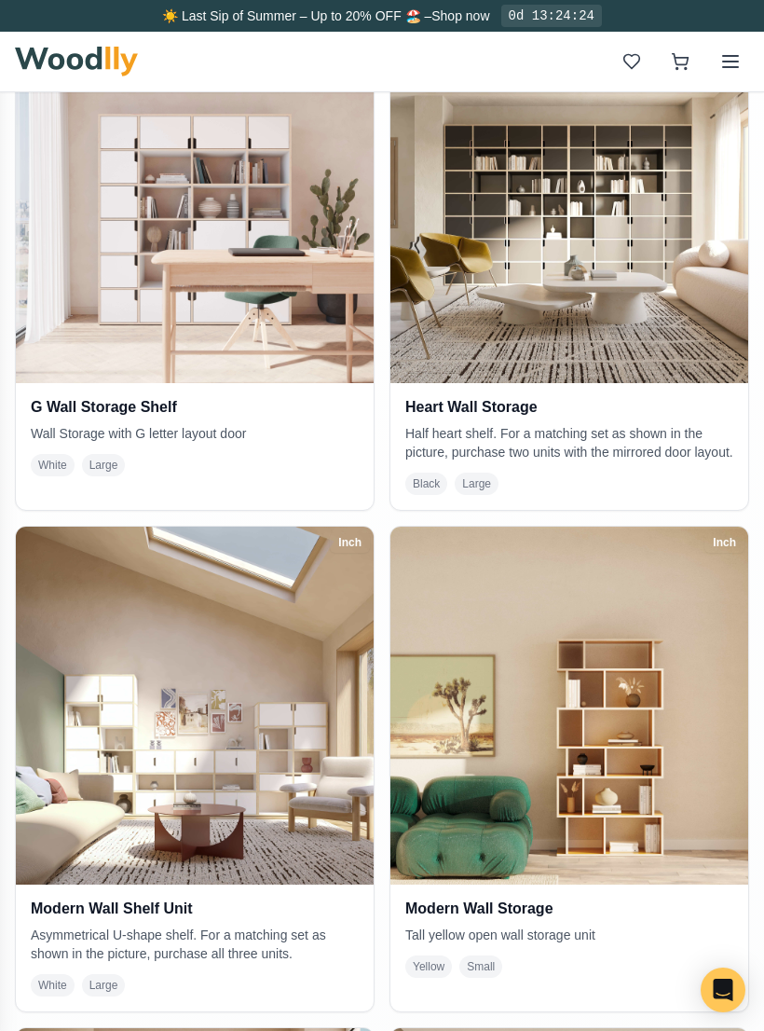
click at [263, 784] on img at bounding box center [195, 706] width 358 height 358
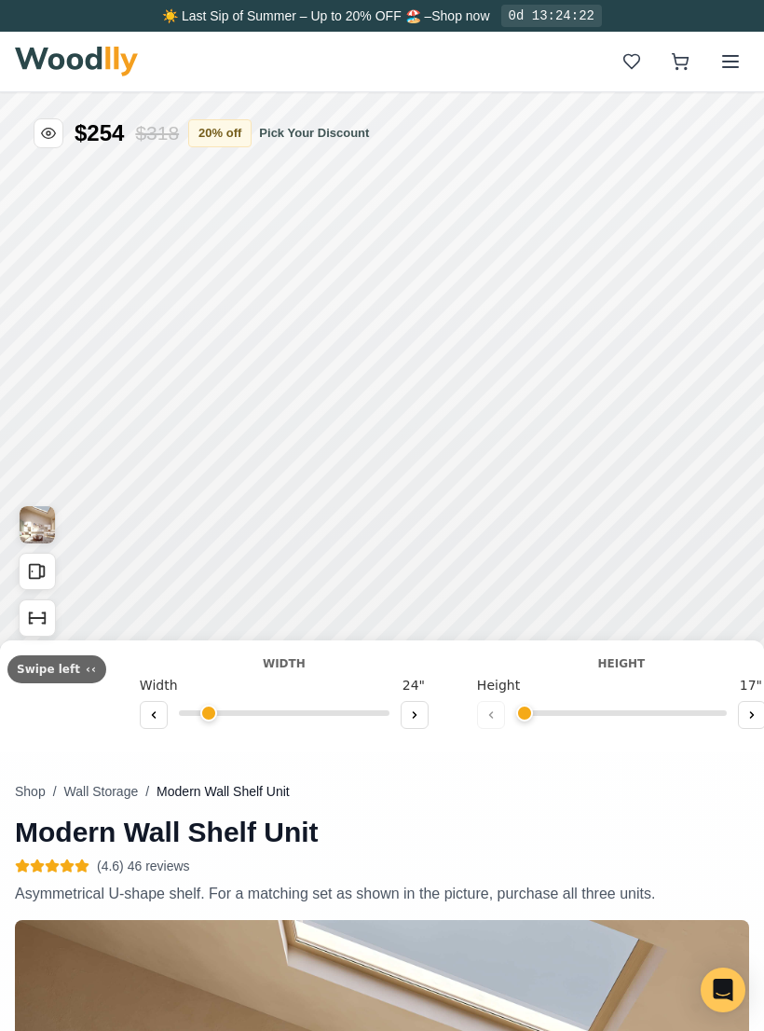
type input "63"
type input "3"
click at [34, 622] on icon "Show Dimensions" at bounding box center [37, 618] width 21 height 21
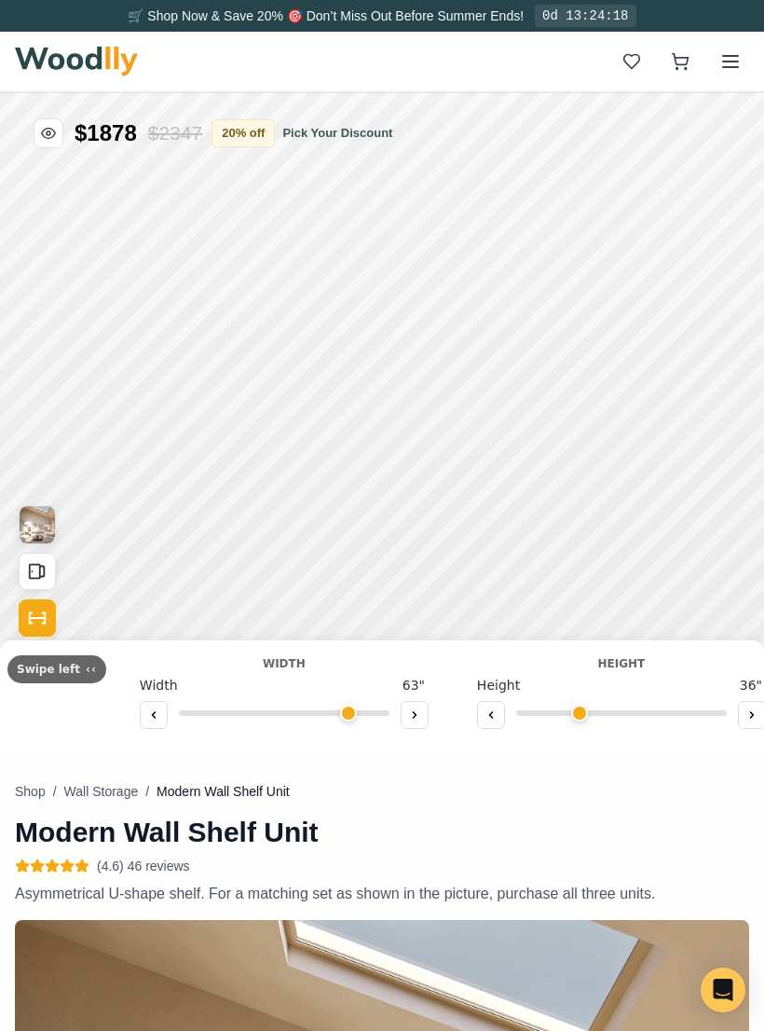
click at [31, 616] on icon "Show Dimensions" at bounding box center [37, 618] width 21 height 21
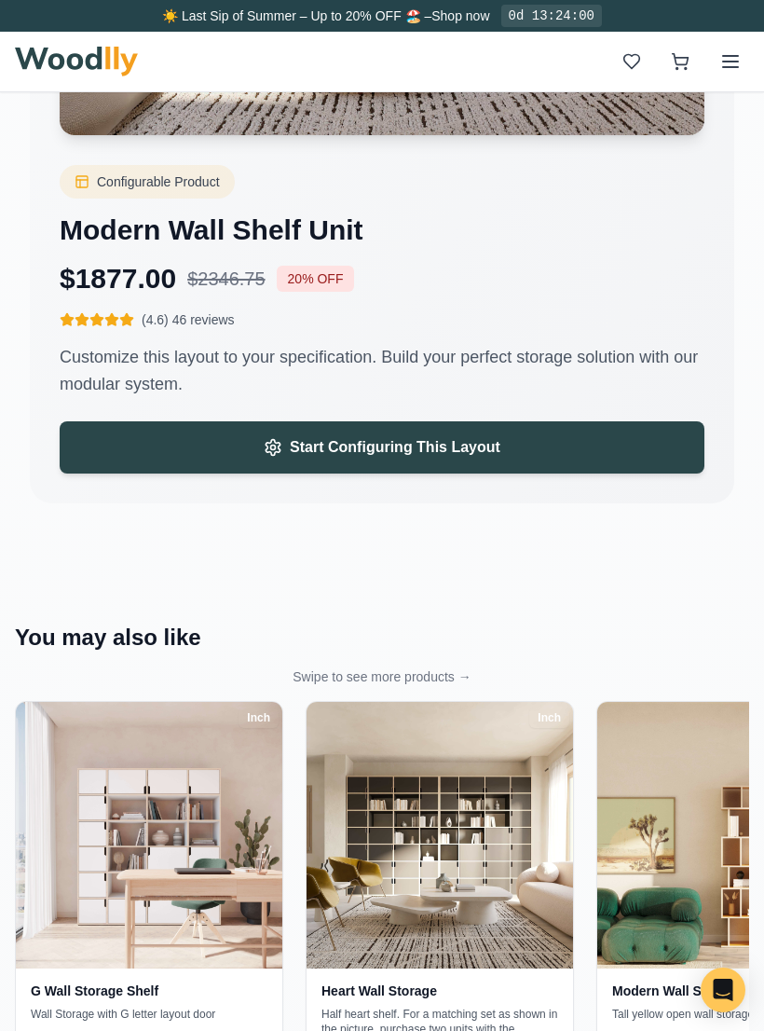
scroll to position [4071, 0]
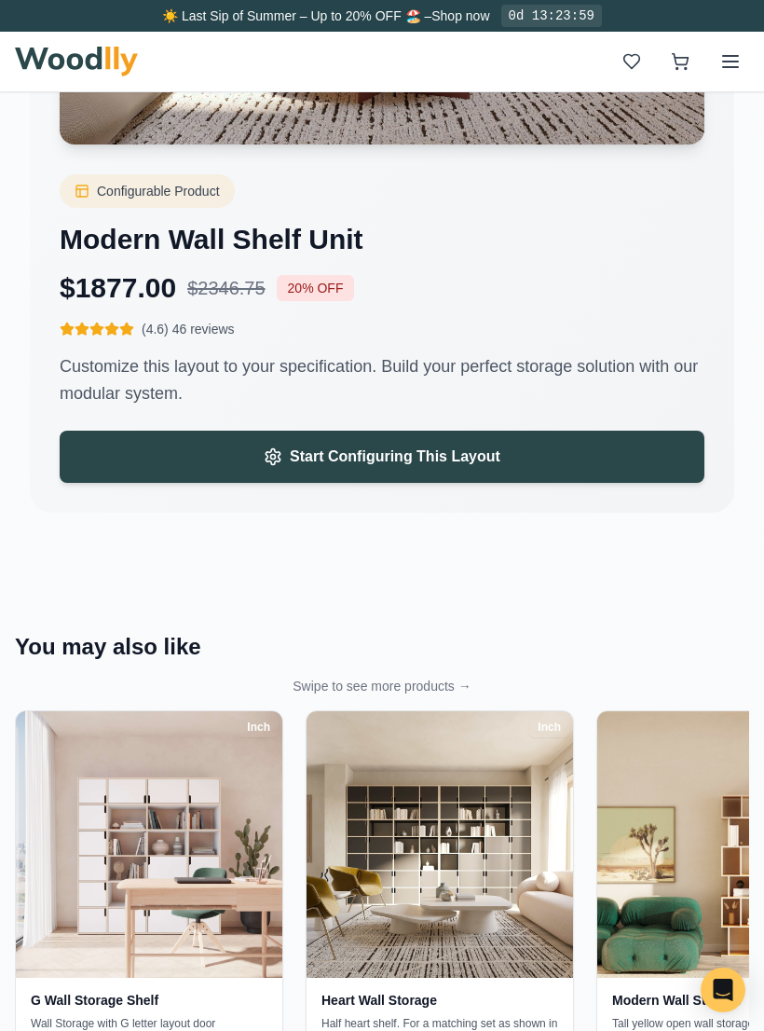
click at [456, 444] on button "Start Configuring This Layout" at bounding box center [382, 457] width 645 height 52
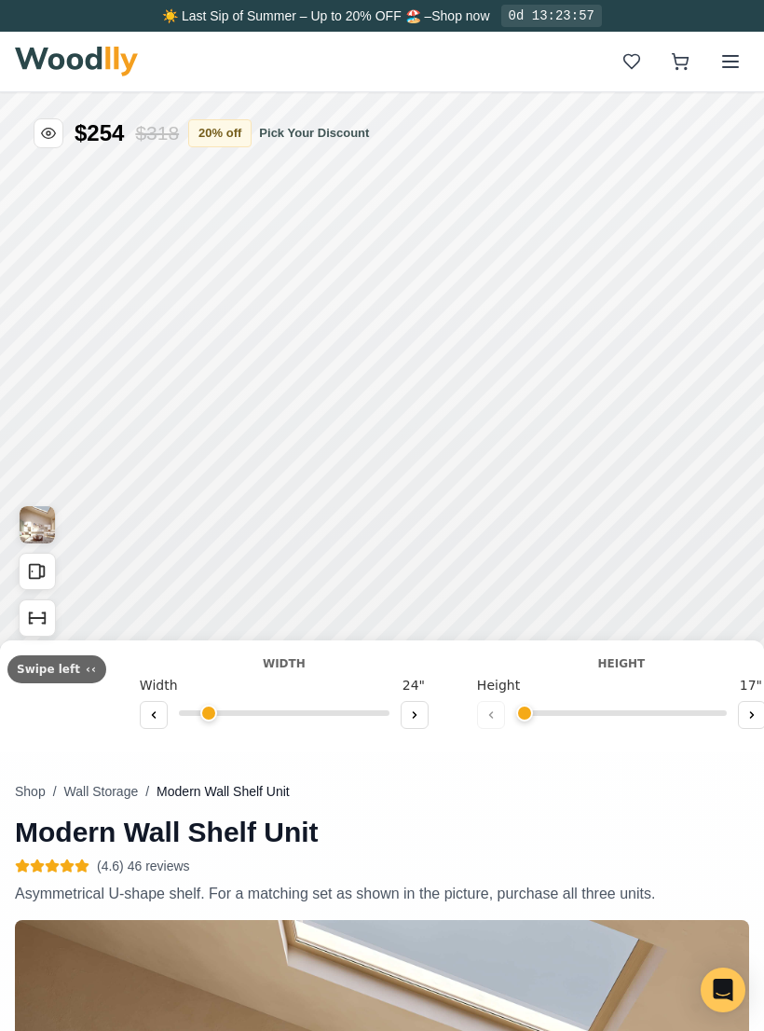
type input "63"
type input "3"
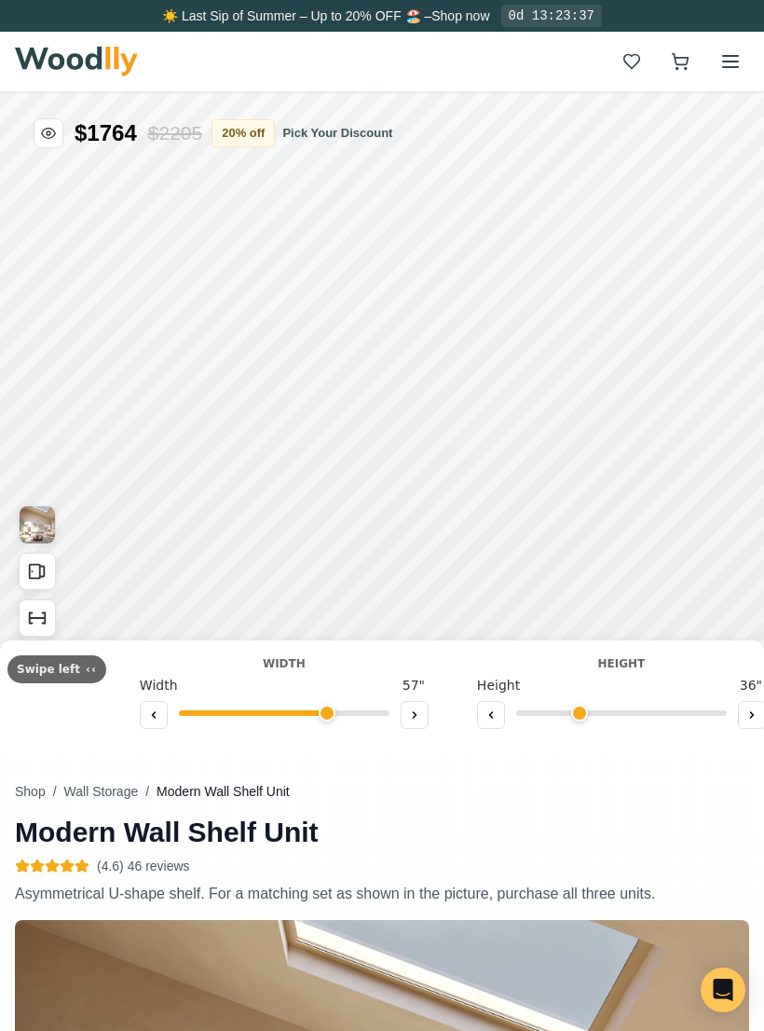
click at [316, 586] on icon at bounding box center [320, 588] width 11 height 11
click at [420, 544] on button at bounding box center [420, 554] width 28 height 28
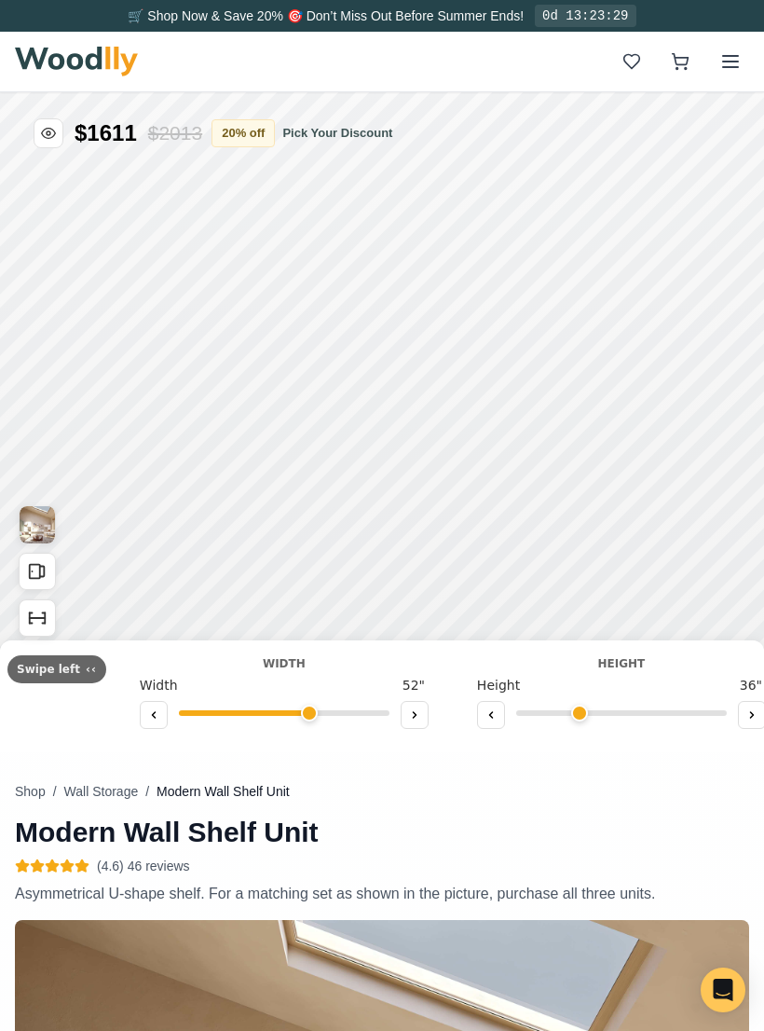
click at [265, 604] on button at bounding box center [274, 613] width 28 height 28
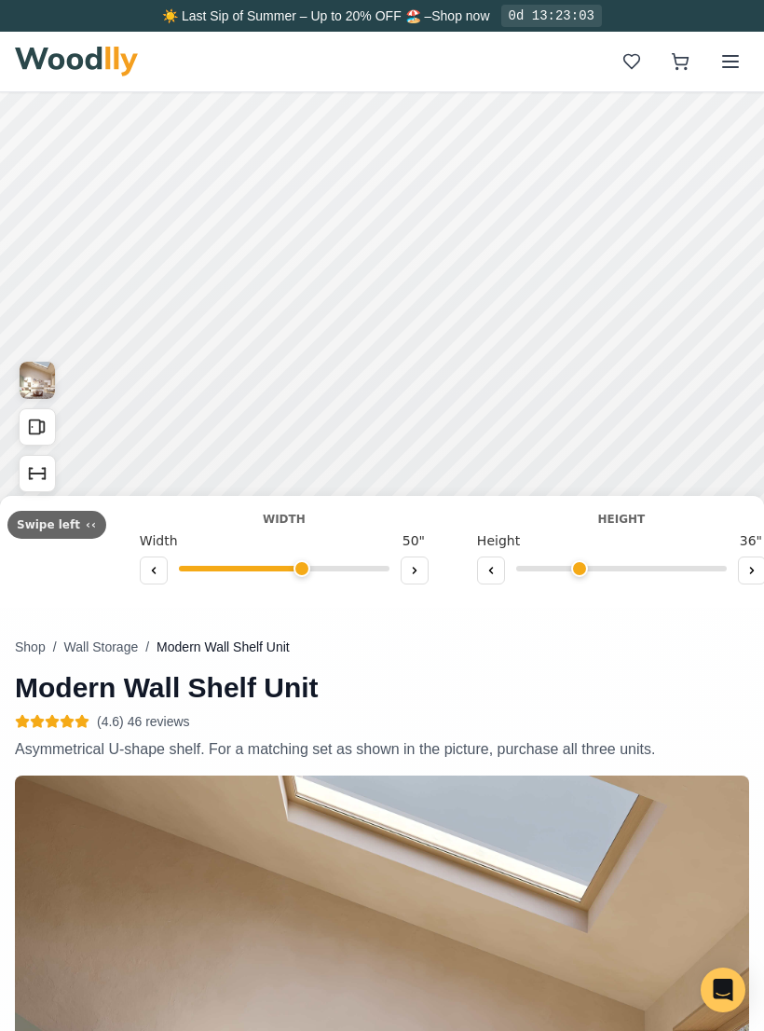
scroll to position [144, 0]
type input "51"
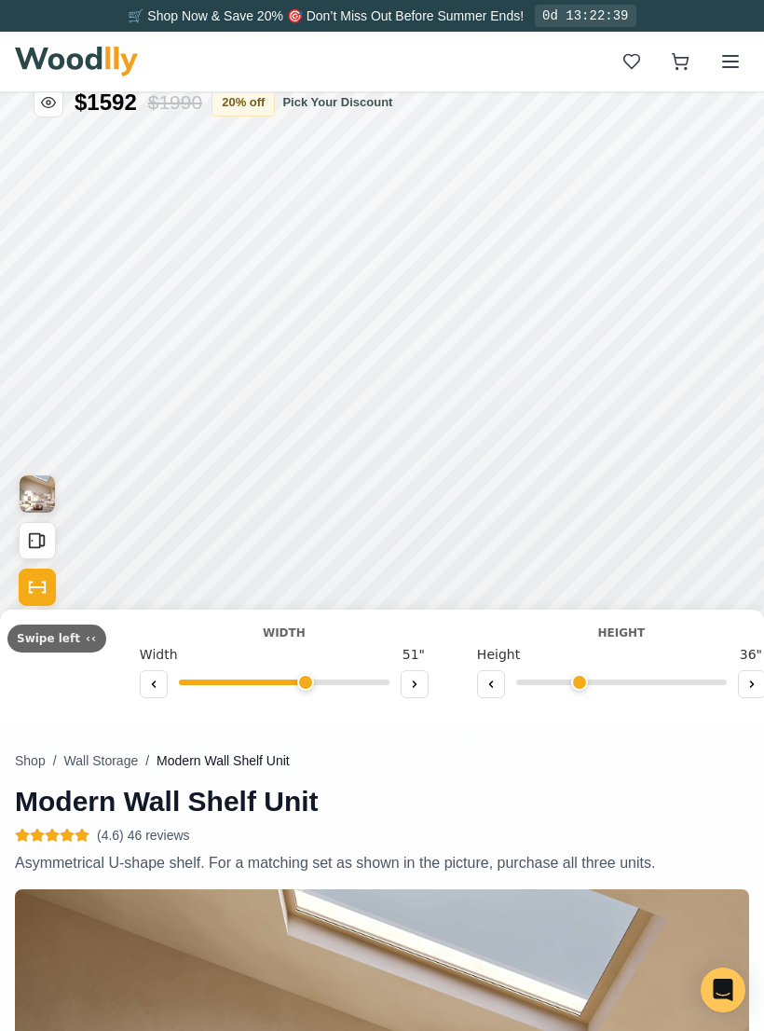
scroll to position [22, 0]
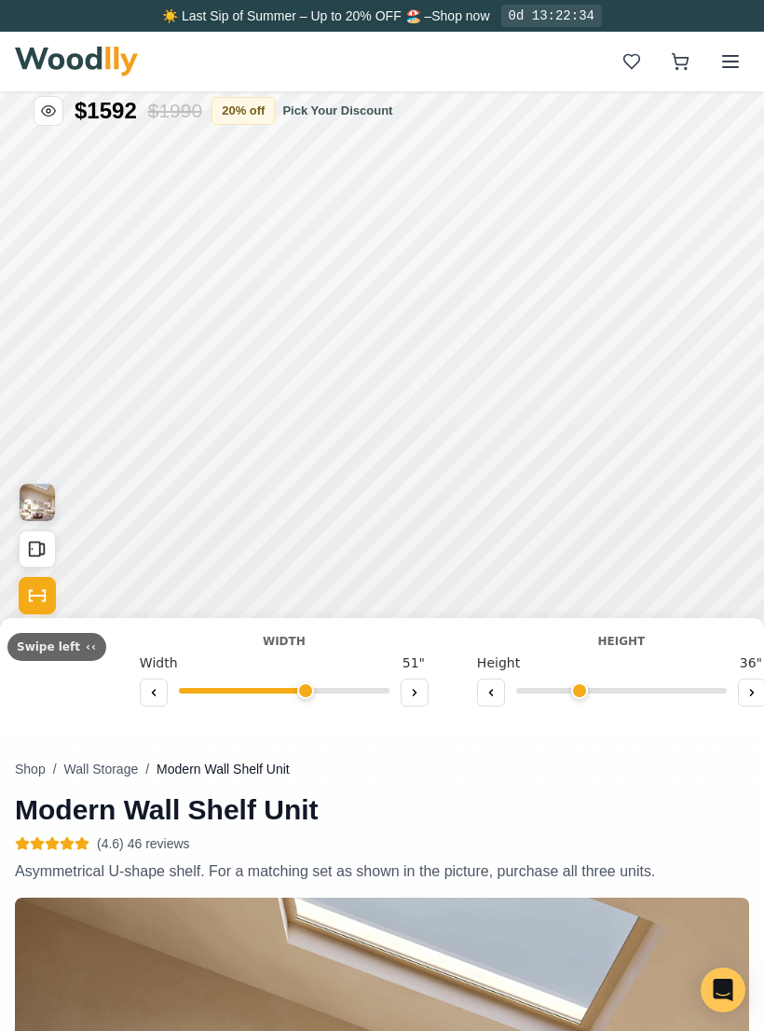
click at [656, 558] on button at bounding box center [658, 567] width 28 height 28
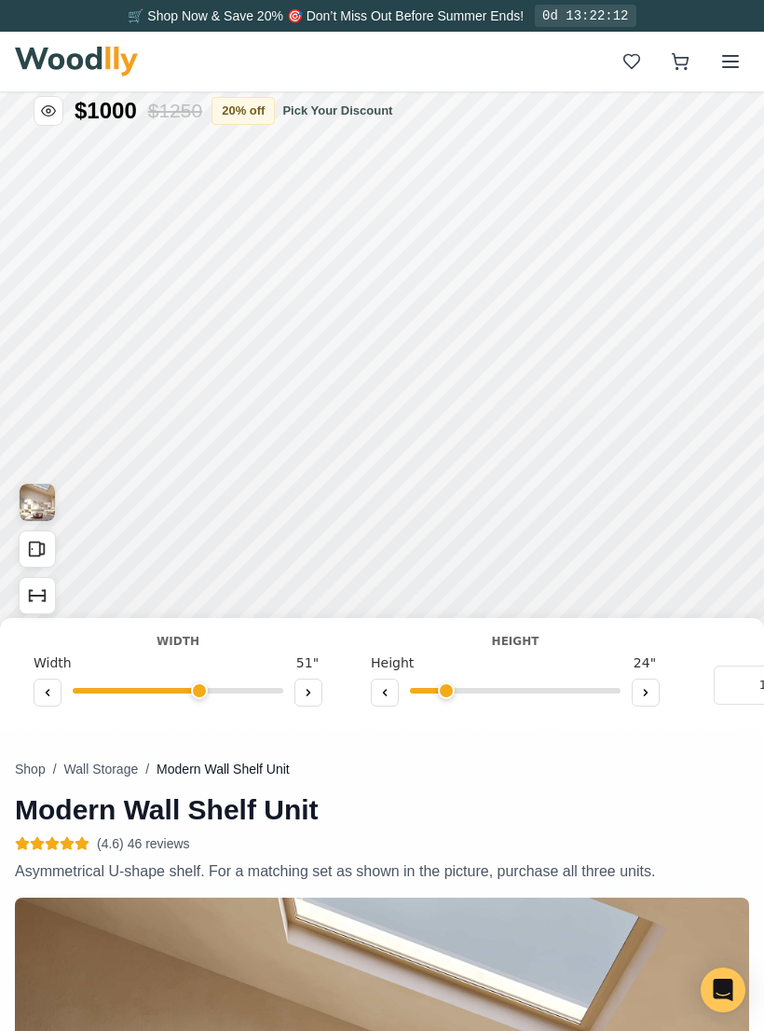
type input "2"
click at [482, 179] on div "15"" at bounding box center [476, 187] width 21 height 20
click at [299, 307] on div "9"" at bounding box center [301, 310] width 14 height 21
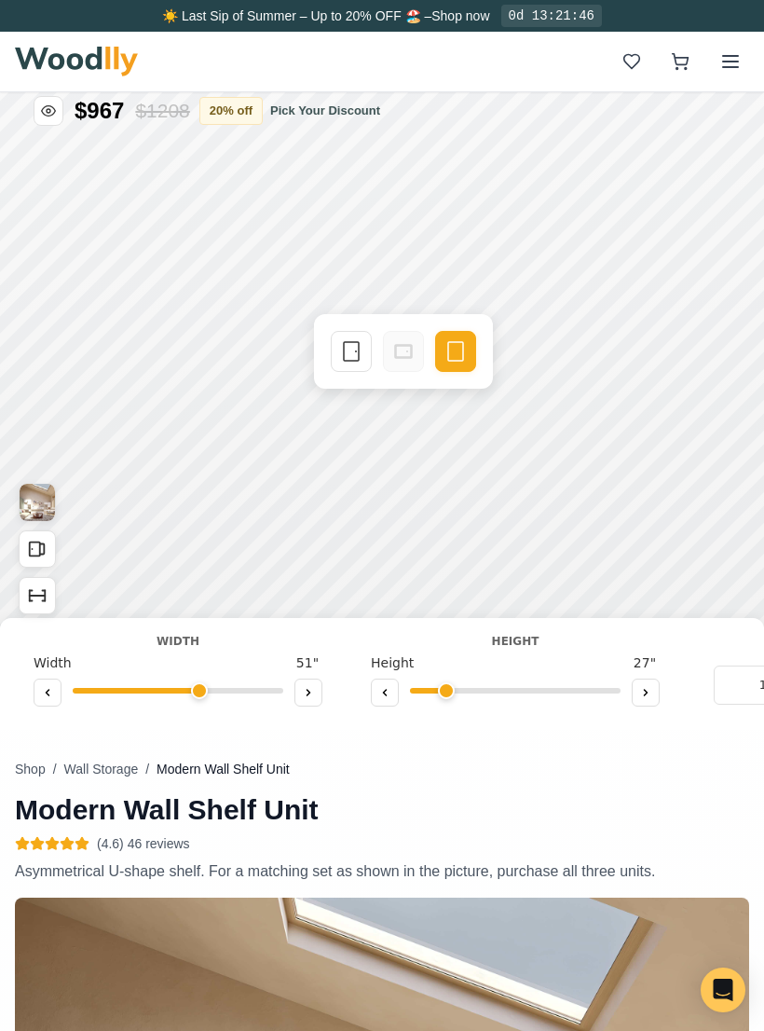
click at [406, 944] on icon at bounding box center [406, 942] width 22 height 22
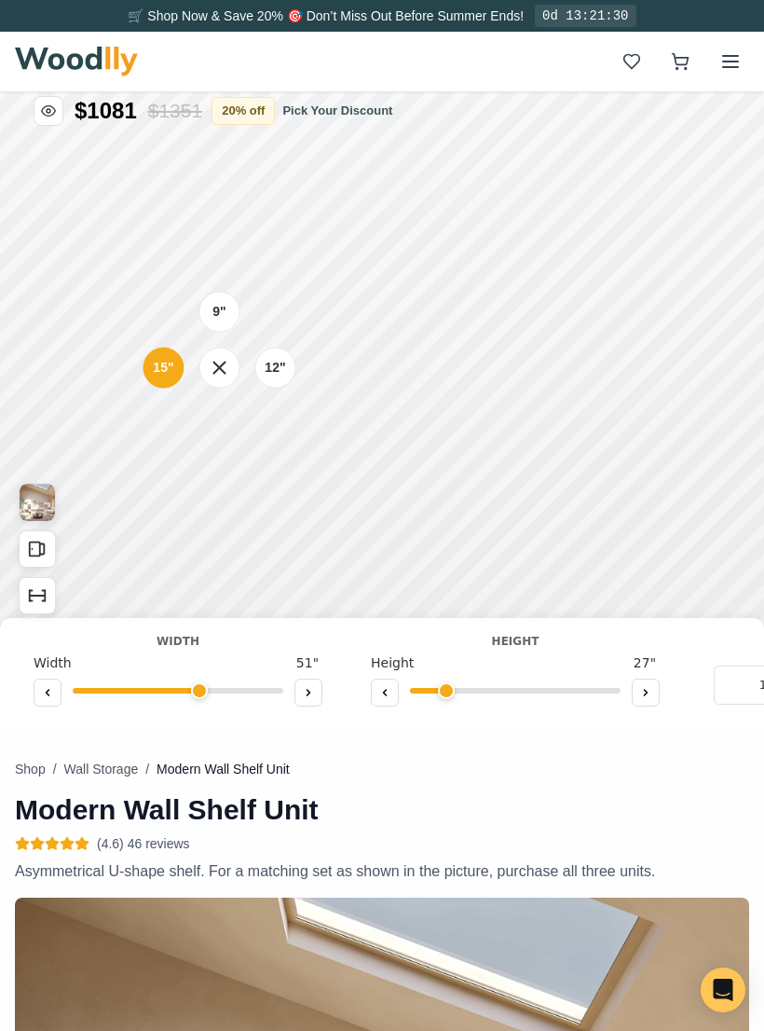
click at [390, 181] on div "9"" at bounding box center [385, 185] width 13 height 20
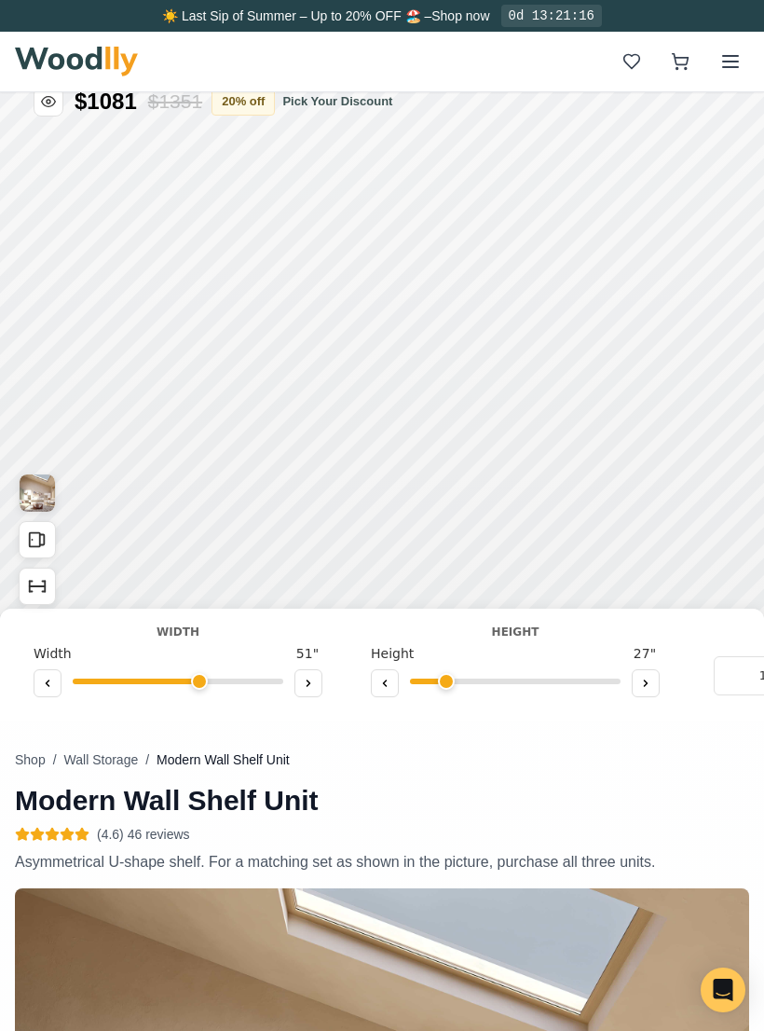
scroll to position [0, 0]
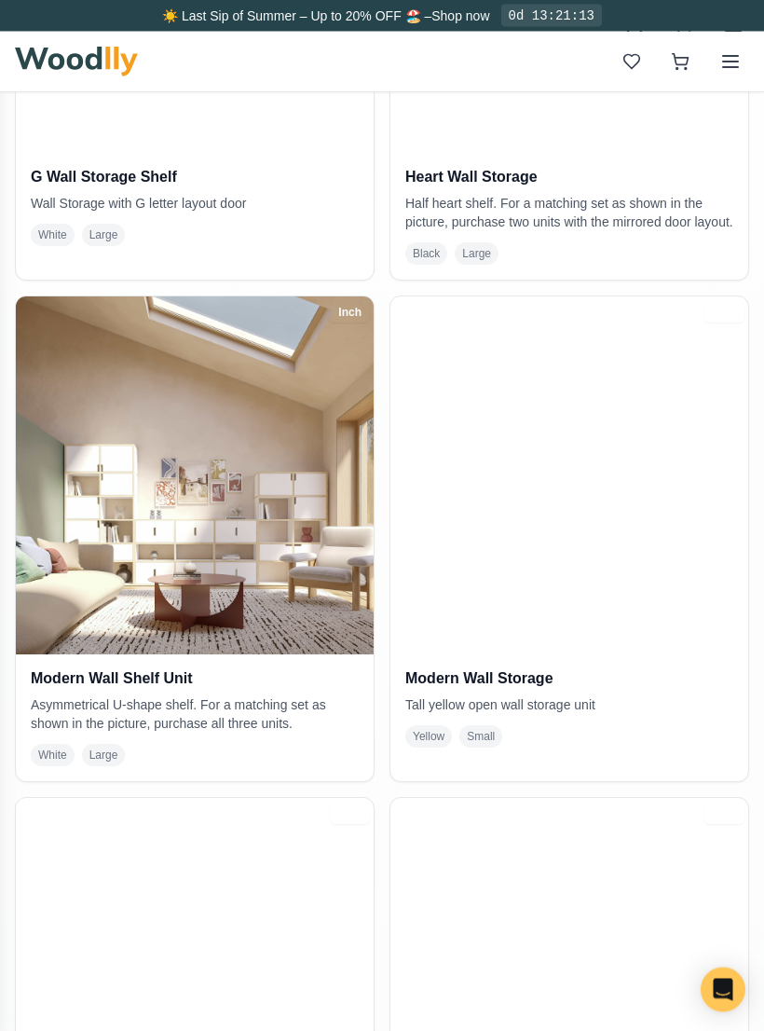
scroll to position [719, 0]
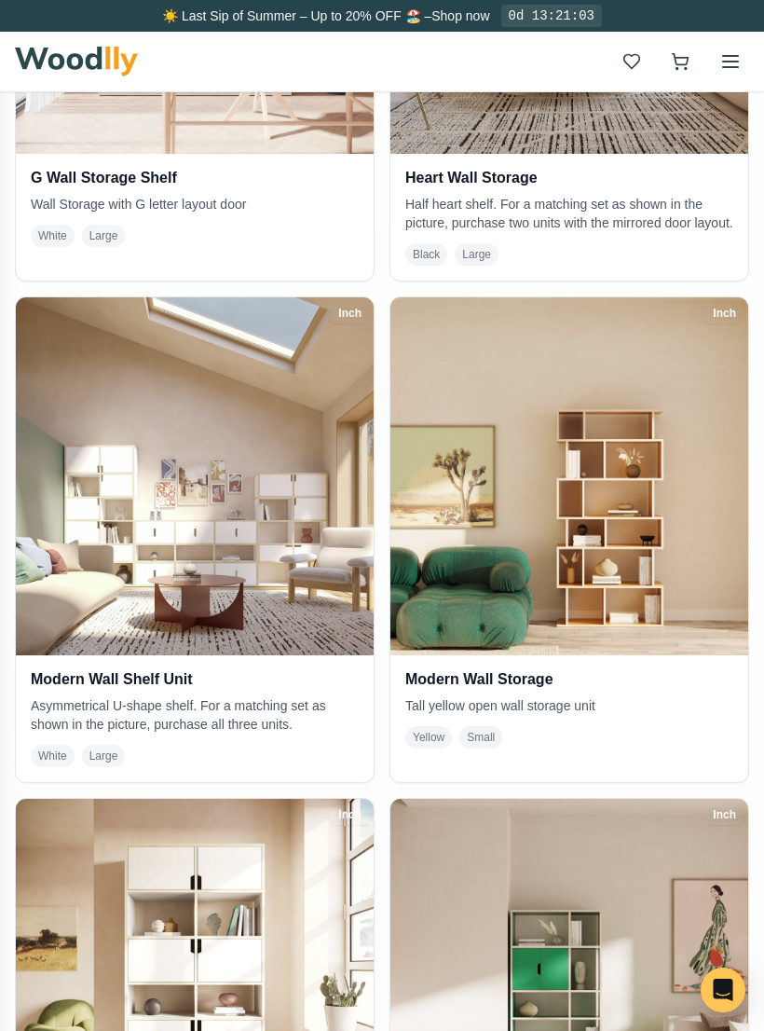
click at [145, 406] on img at bounding box center [195, 476] width 358 height 358
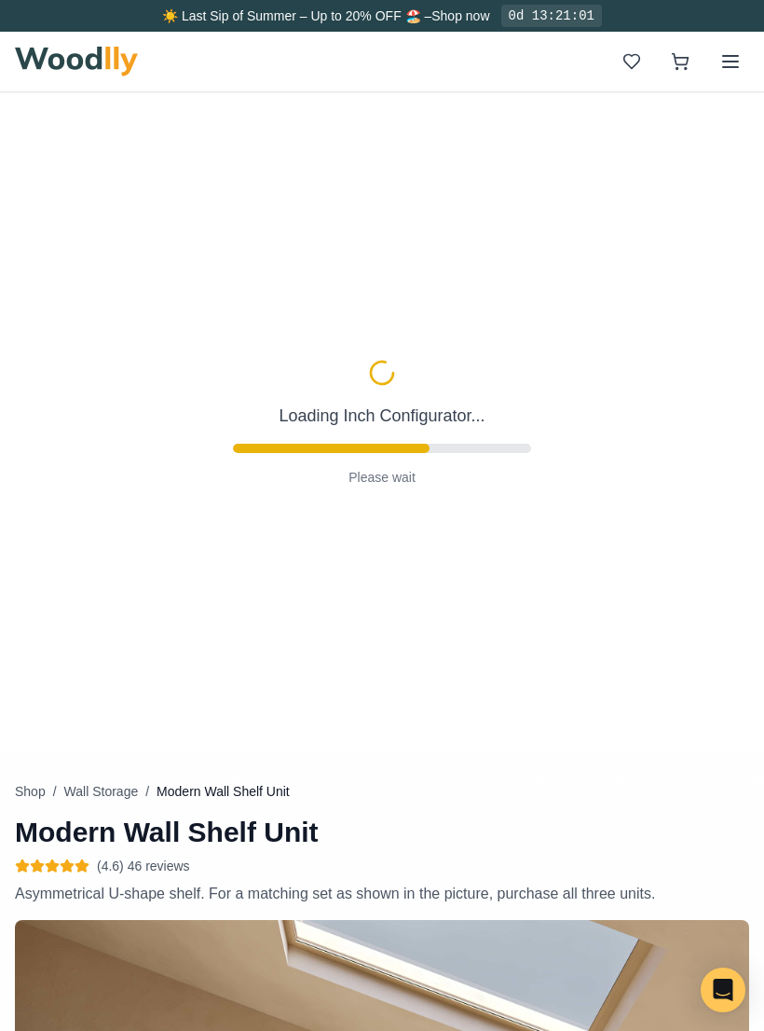
type input "63"
type input "3"
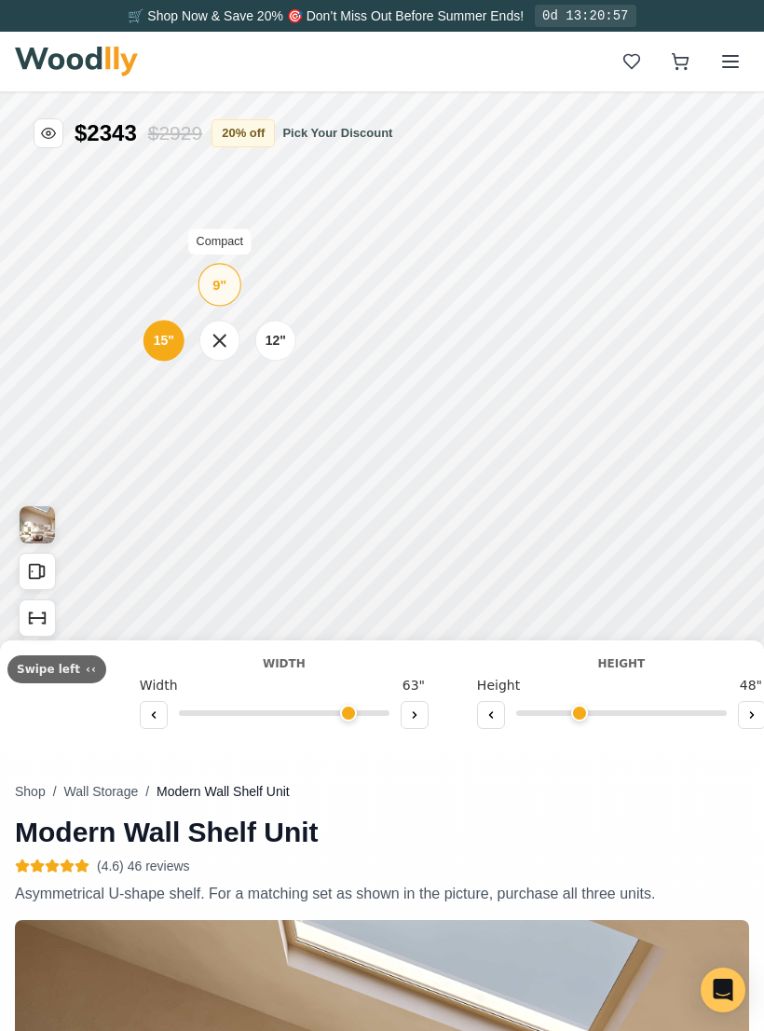
click at [221, 288] on div "9"" at bounding box center [219, 284] width 14 height 21
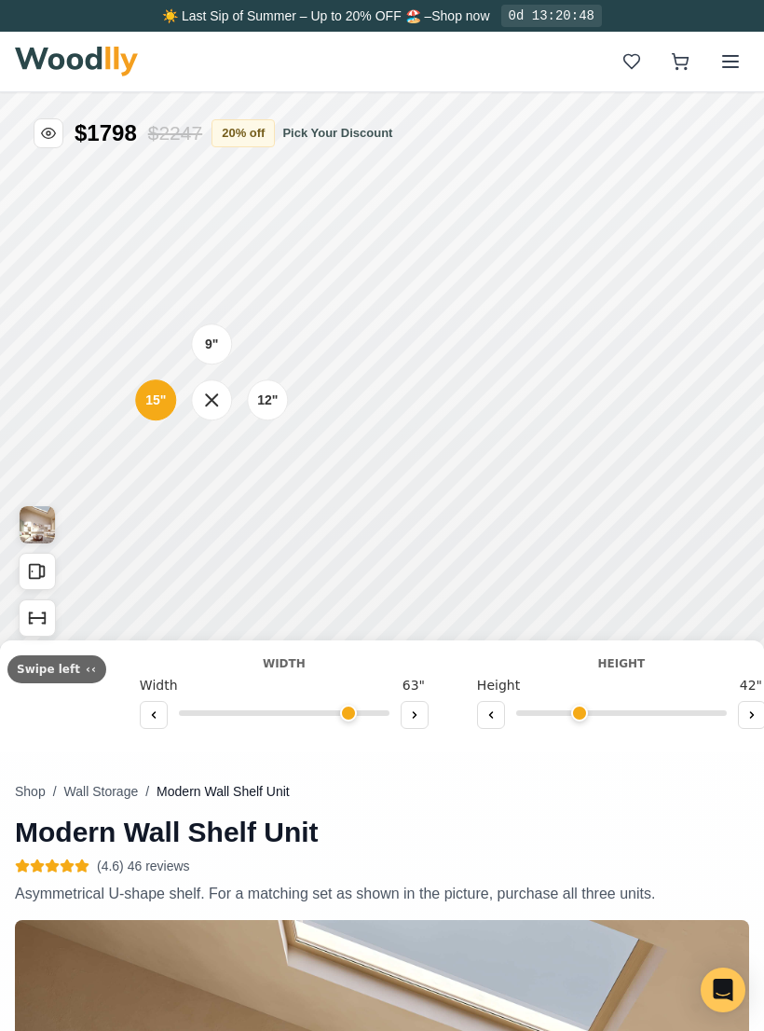
click at [266, 413] on div "12"" at bounding box center [267, 399] width 41 height 41
click at [38, 623] on icon "Show Dimensions" at bounding box center [37, 618] width 21 height 21
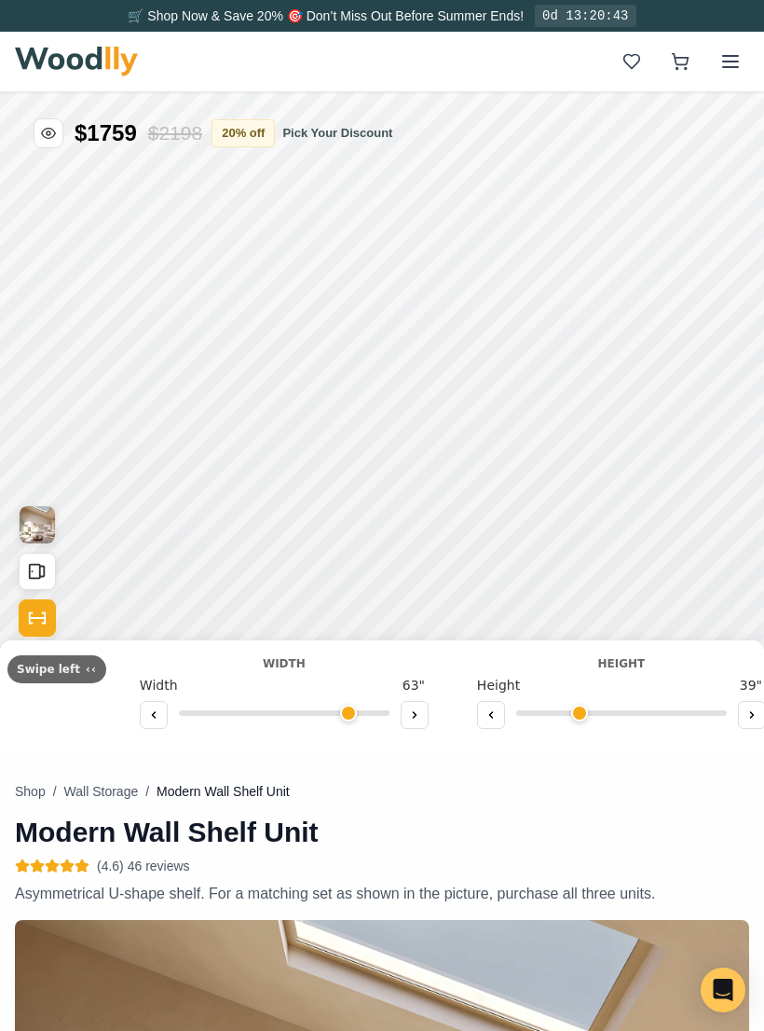
click at [40, 613] on icon "Show Dimensions" at bounding box center [37, 618] width 21 height 21
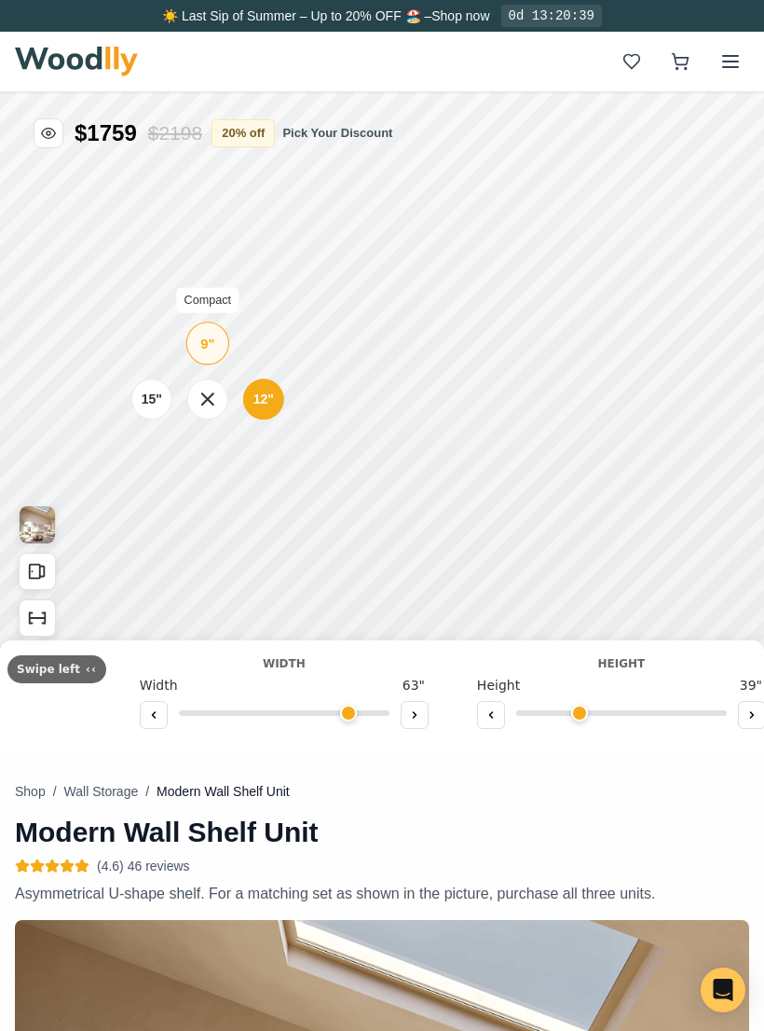
click at [212, 337] on div "9"" at bounding box center [207, 343] width 14 height 21
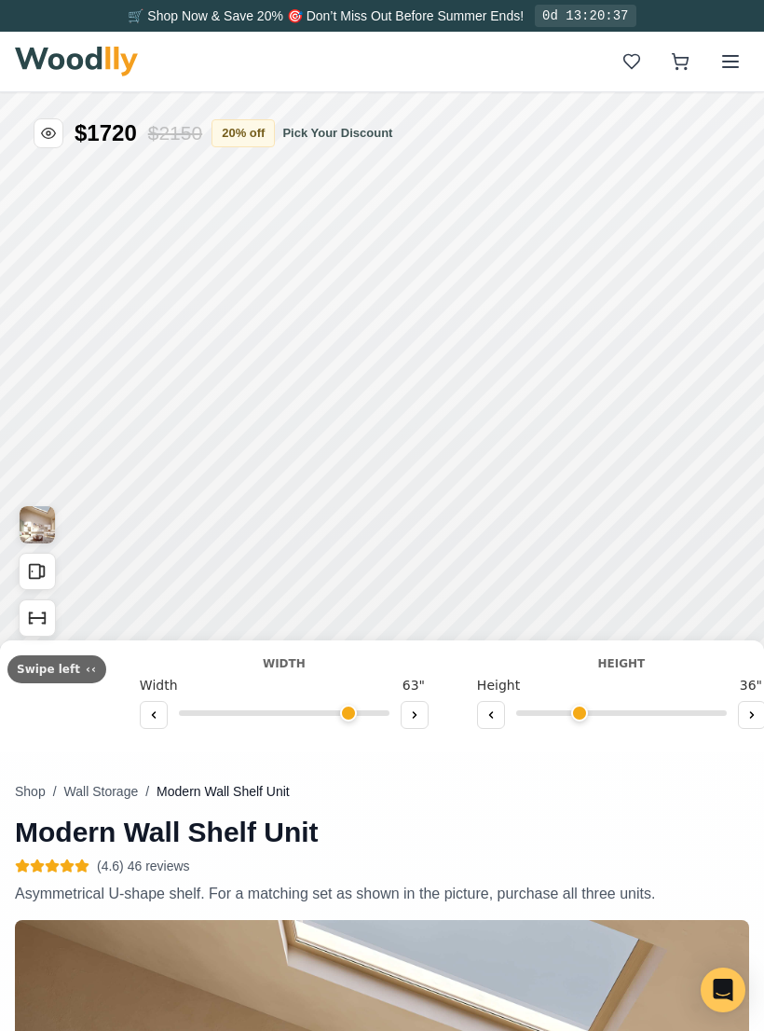
click at [45, 617] on icon "Show Dimensions" at bounding box center [45, 617] width 0 height 10
click at [47, 610] on icon "Show Dimensions" at bounding box center [37, 618] width 21 height 21
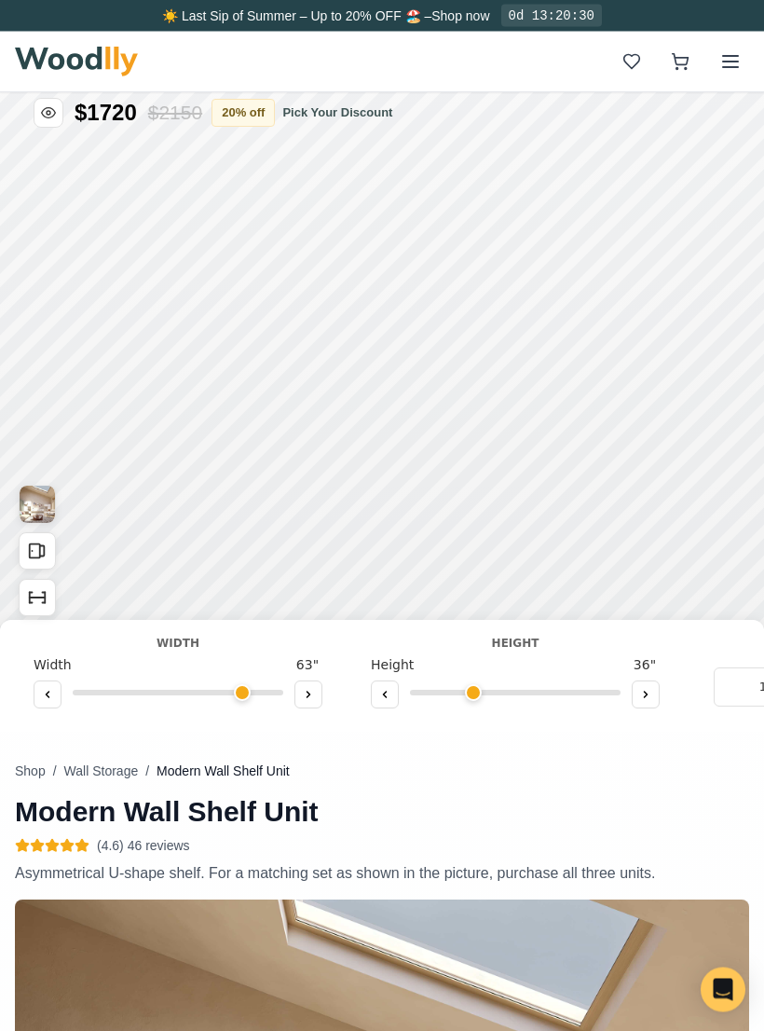
scroll to position [21, 0]
click at [216, 300] on div "Drawer" at bounding box center [210, 313] width 41 height 41
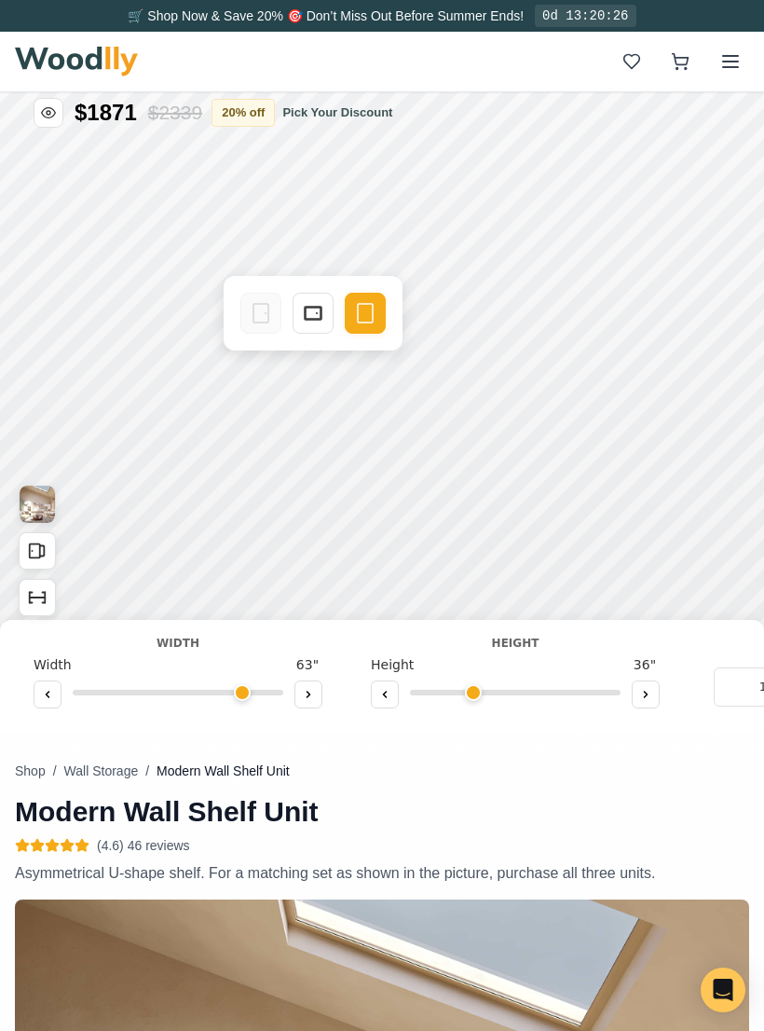
click at [302, 312] on icon at bounding box center [313, 313] width 22 height 22
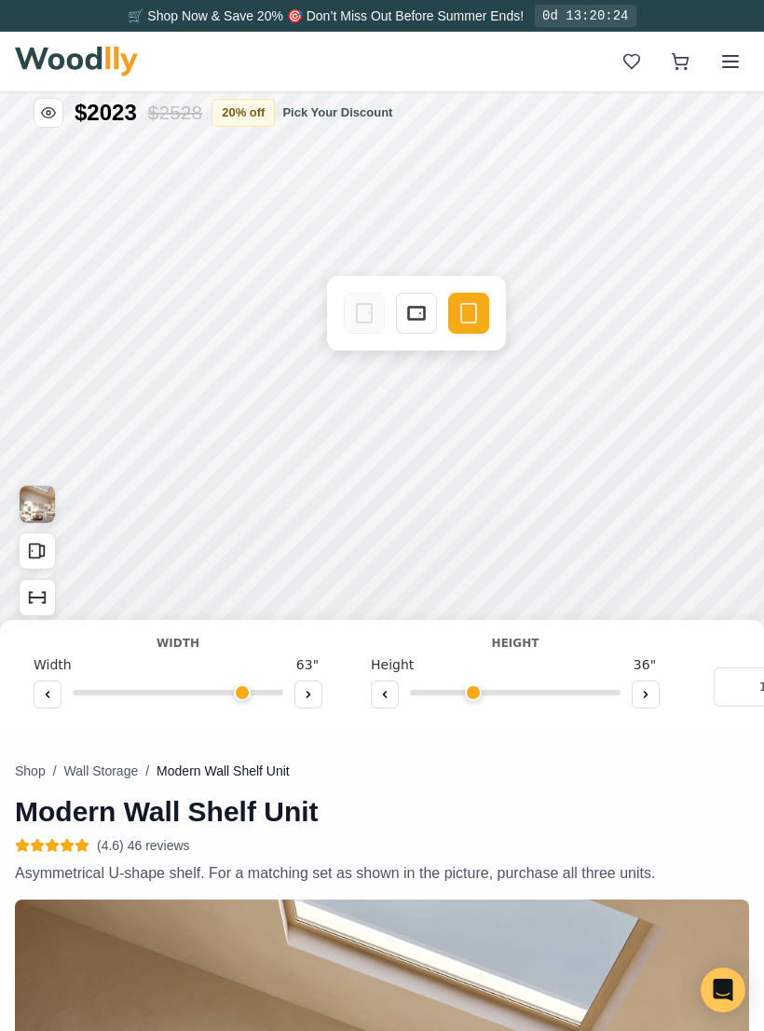
click at [416, 309] on icon at bounding box center [416, 313] width 22 height 22
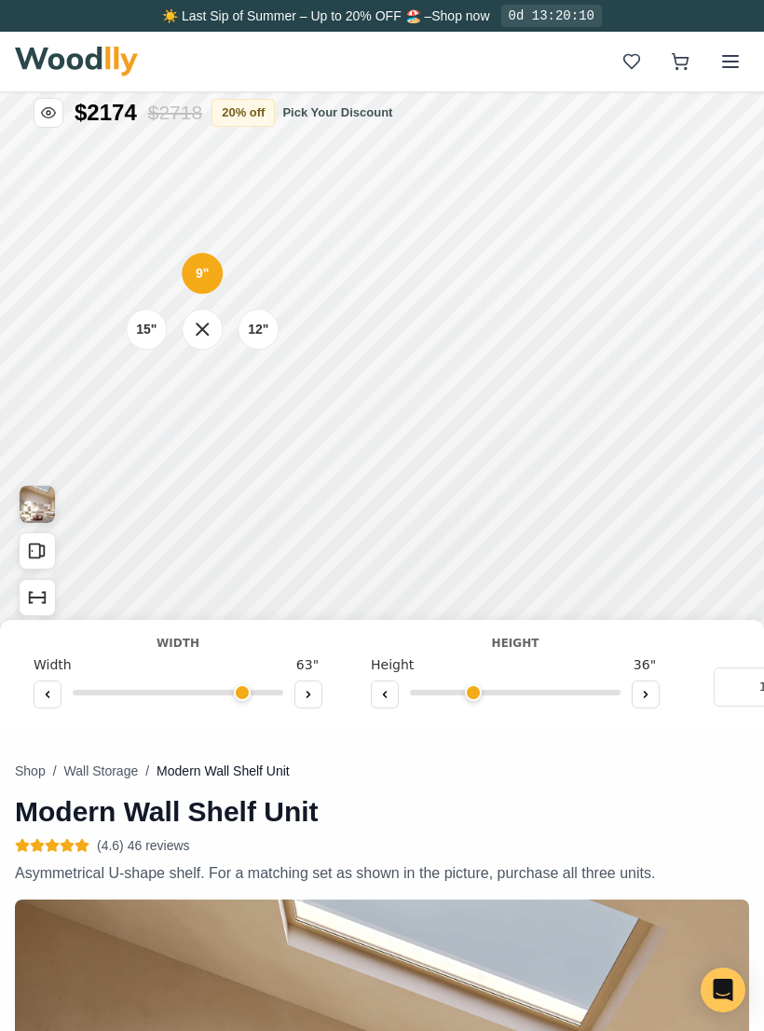
click at [205, 328] on icon at bounding box center [202, 328] width 11 height 11
click at [48, 688] on button at bounding box center [48, 694] width 28 height 28
click at [48, 691] on icon at bounding box center [48, 694] width 3 height 6
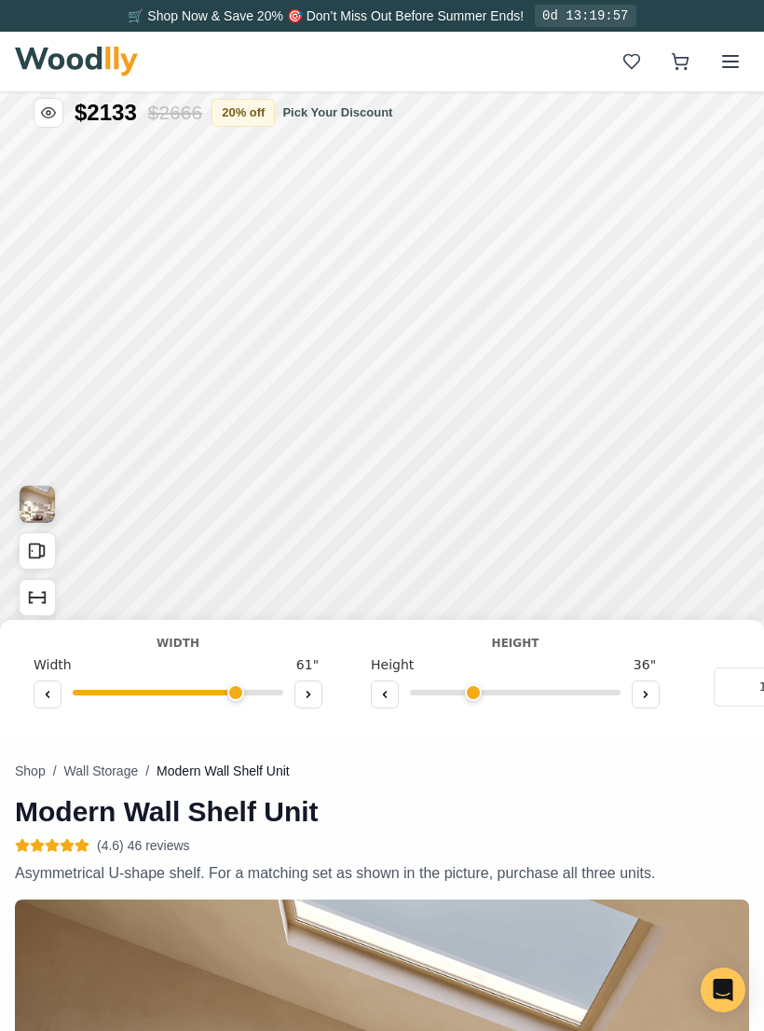
click at [48, 692] on icon at bounding box center [48, 694] width 3 height 6
click at [53, 691] on button at bounding box center [48, 694] width 28 height 28
click at [58, 689] on button at bounding box center [48, 694] width 28 height 28
click at [59, 683] on button at bounding box center [48, 694] width 28 height 28
click at [48, 685] on button at bounding box center [48, 694] width 28 height 28
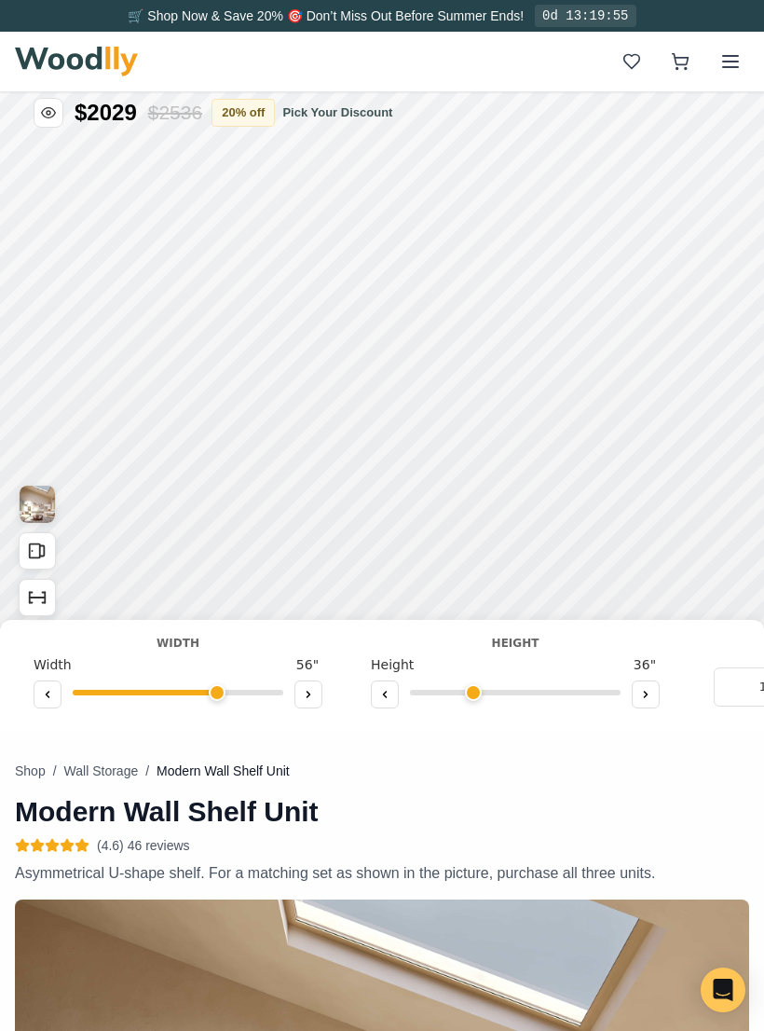
click at [48, 684] on button at bounding box center [48, 694] width 28 height 28
click at [50, 680] on button at bounding box center [48, 694] width 28 height 28
click at [58, 680] on button at bounding box center [48, 694] width 28 height 28
click at [311, 694] on icon at bounding box center [308, 694] width 11 height 11
click at [33, 591] on icon "Show Dimensions" at bounding box center [37, 597] width 21 height 21
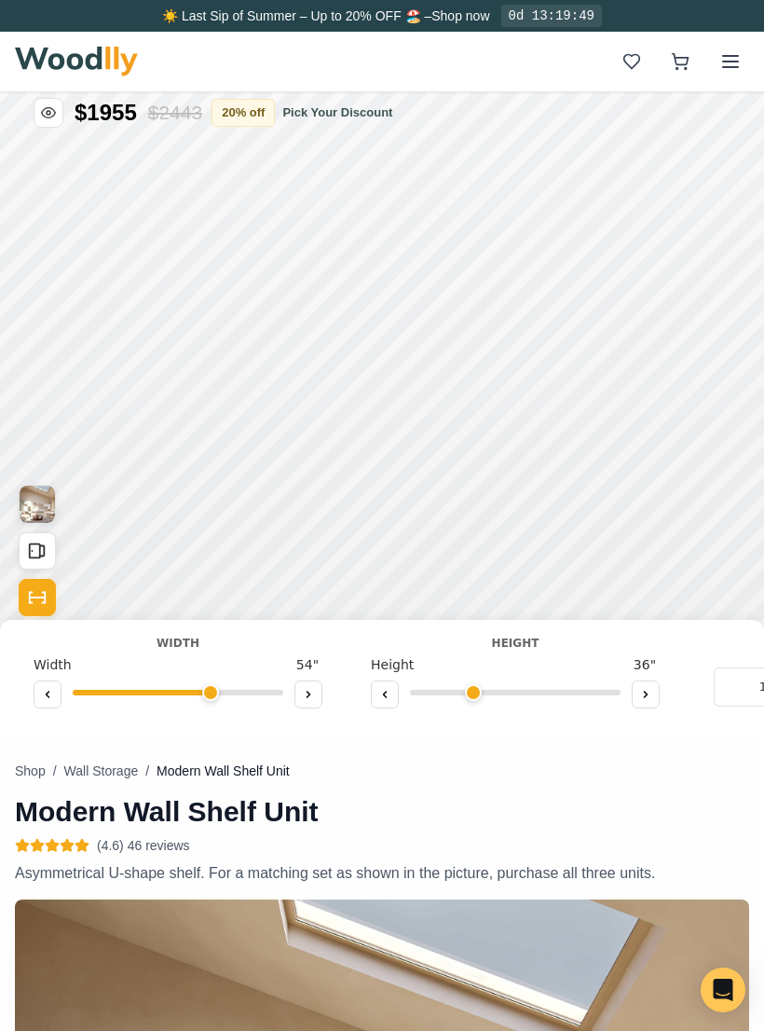
click at [48, 689] on icon at bounding box center [47, 694] width 11 height 11
click at [48, 694] on icon at bounding box center [47, 694] width 11 height 11
click at [47, 689] on icon at bounding box center [47, 694] width 11 height 11
type input "51"
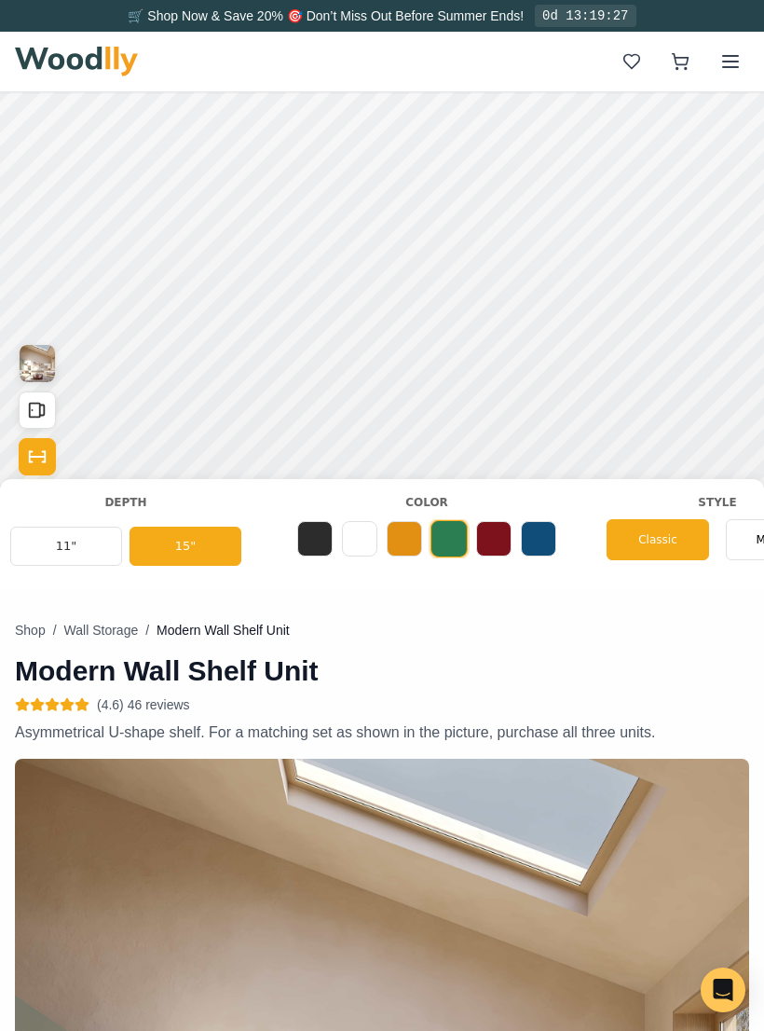
scroll to position [0, 705]
click at [398, 534] on button at bounding box center [403, 538] width 35 height 35
click at [500, 527] on button at bounding box center [492, 538] width 35 height 35
click at [533, 532] on button at bounding box center [537, 538] width 35 height 35
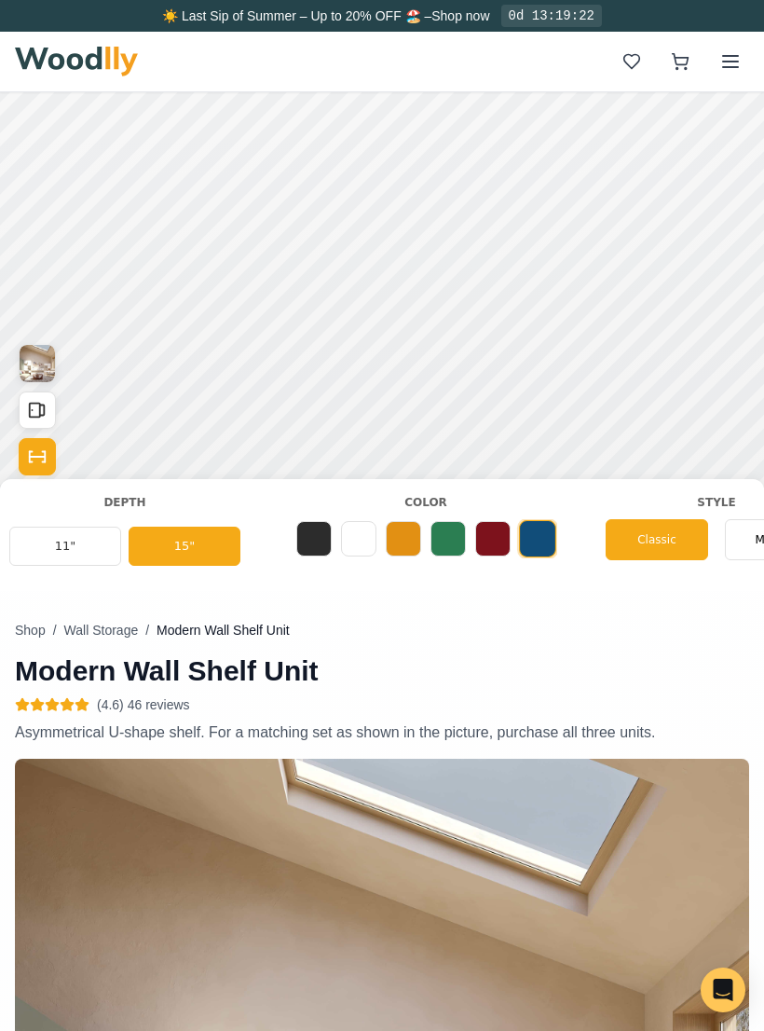
click at [438, 527] on button at bounding box center [448, 538] width 35 height 35
click at [312, 532] on button at bounding box center [313, 538] width 35 height 35
click at [361, 532] on button at bounding box center [358, 538] width 35 height 35
click at [408, 530] on button at bounding box center [403, 538] width 35 height 35
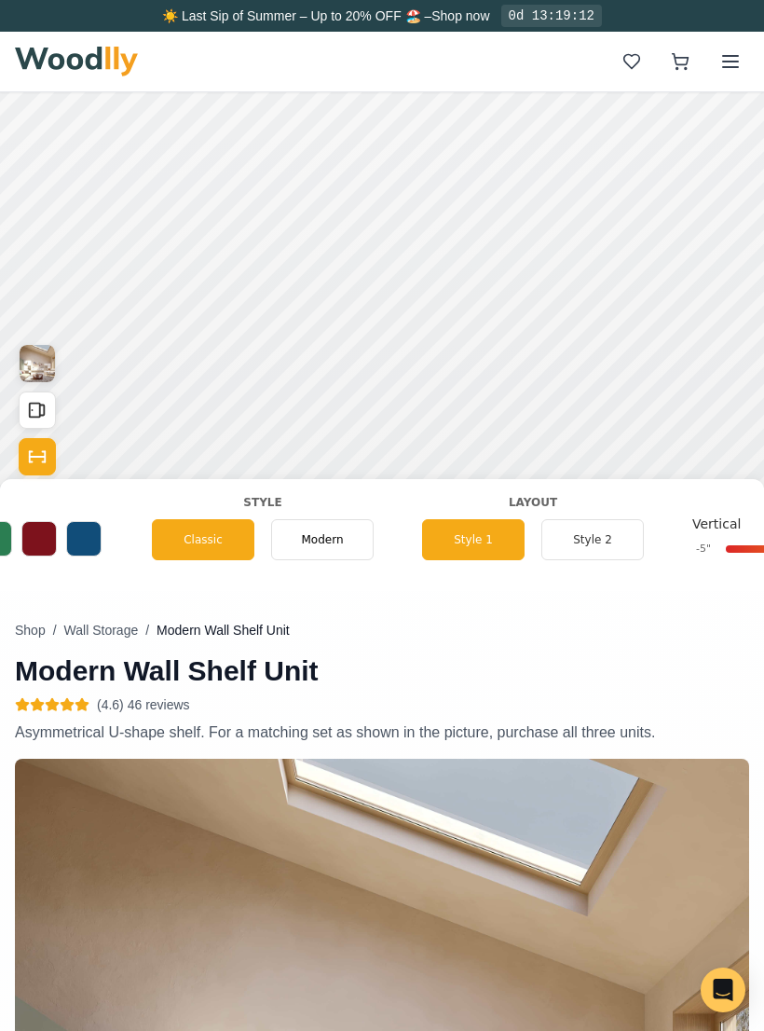
scroll to position [0, 1160]
click at [329, 541] on span "Modern" at bounding box center [320, 539] width 42 height 17
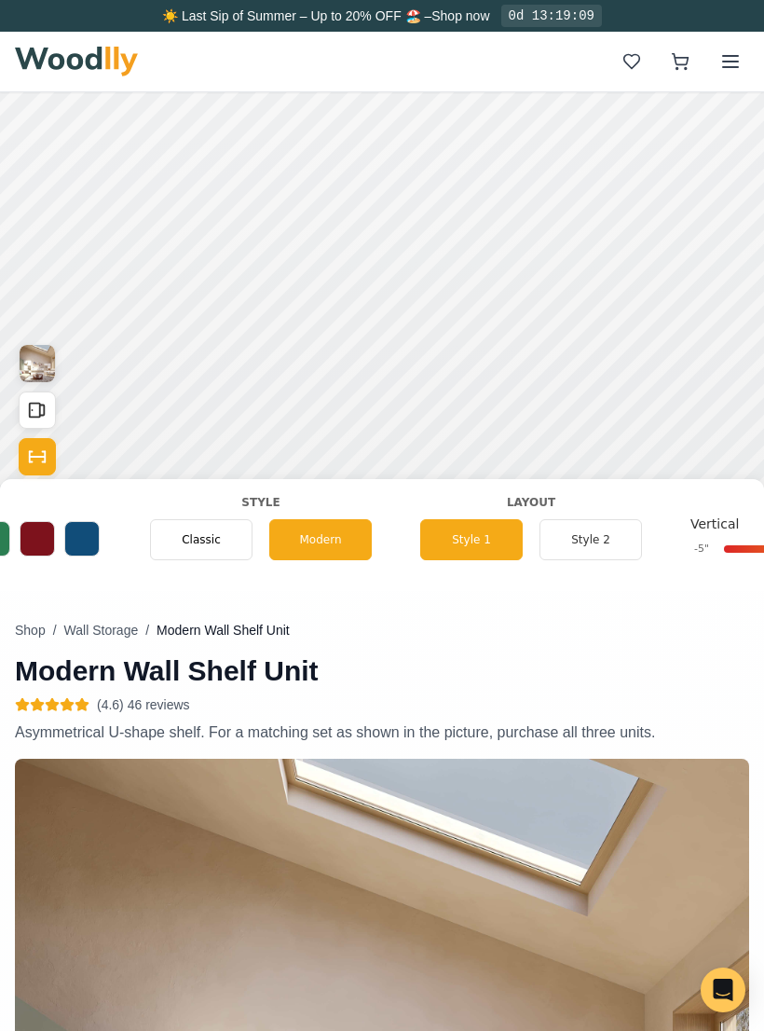
click at [205, 543] on span "Classic" at bounding box center [201, 539] width 39 height 17
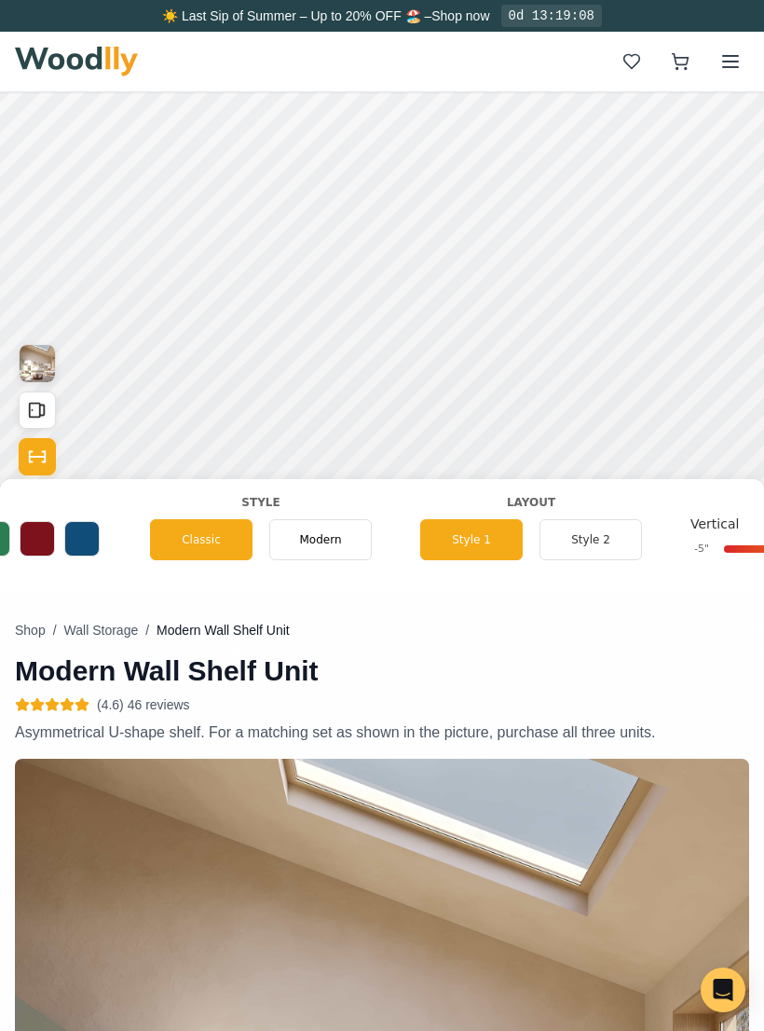
click at [612, 526] on button "Style 2" at bounding box center [591, 539] width 103 height 41
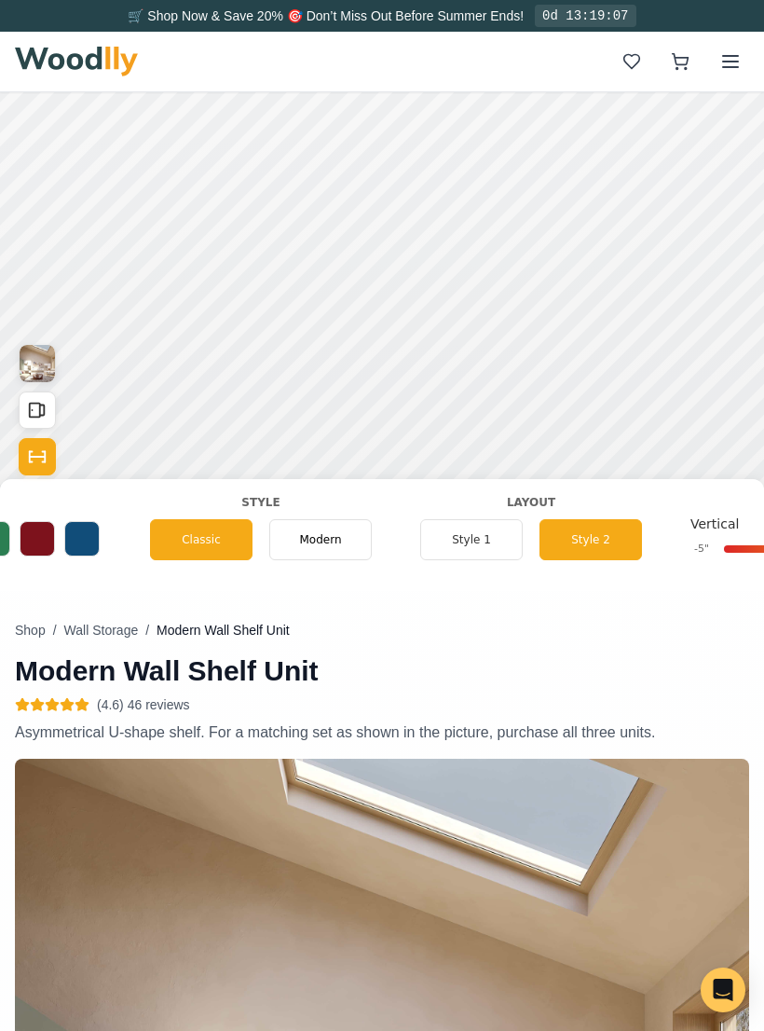
click at [604, 529] on button "Style 2" at bounding box center [591, 539] width 103 height 41
click at [462, 523] on button "Style 1" at bounding box center [471, 539] width 103 height 41
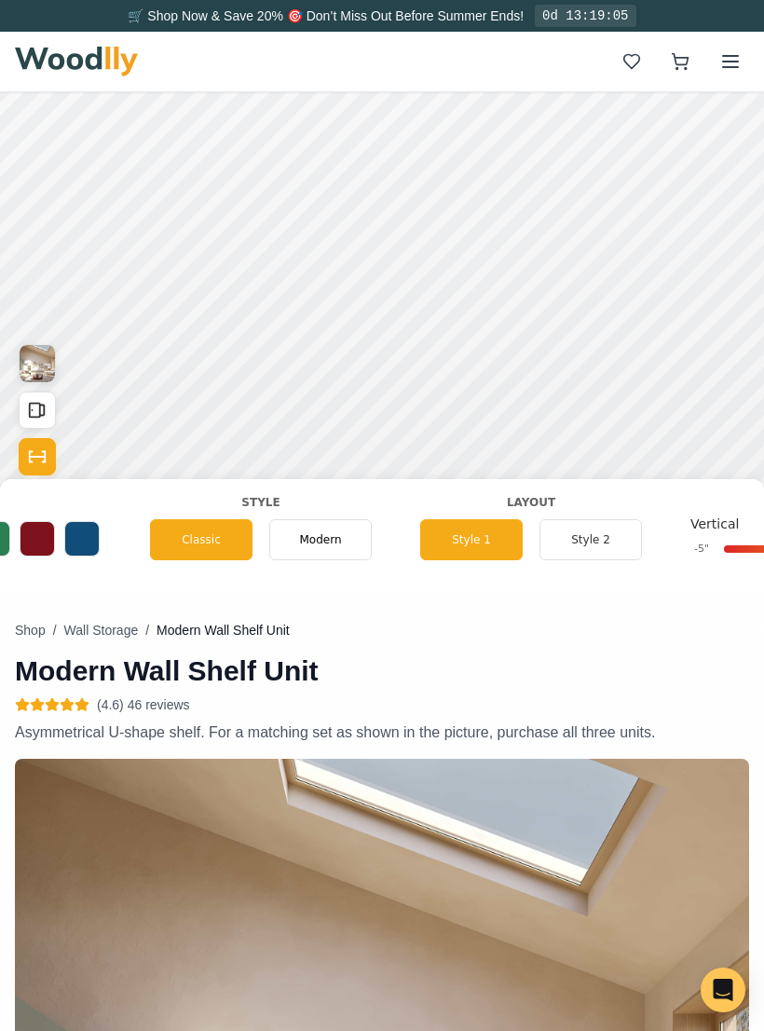
click at [595, 539] on button "Style 2" at bounding box center [591, 539] width 103 height 41
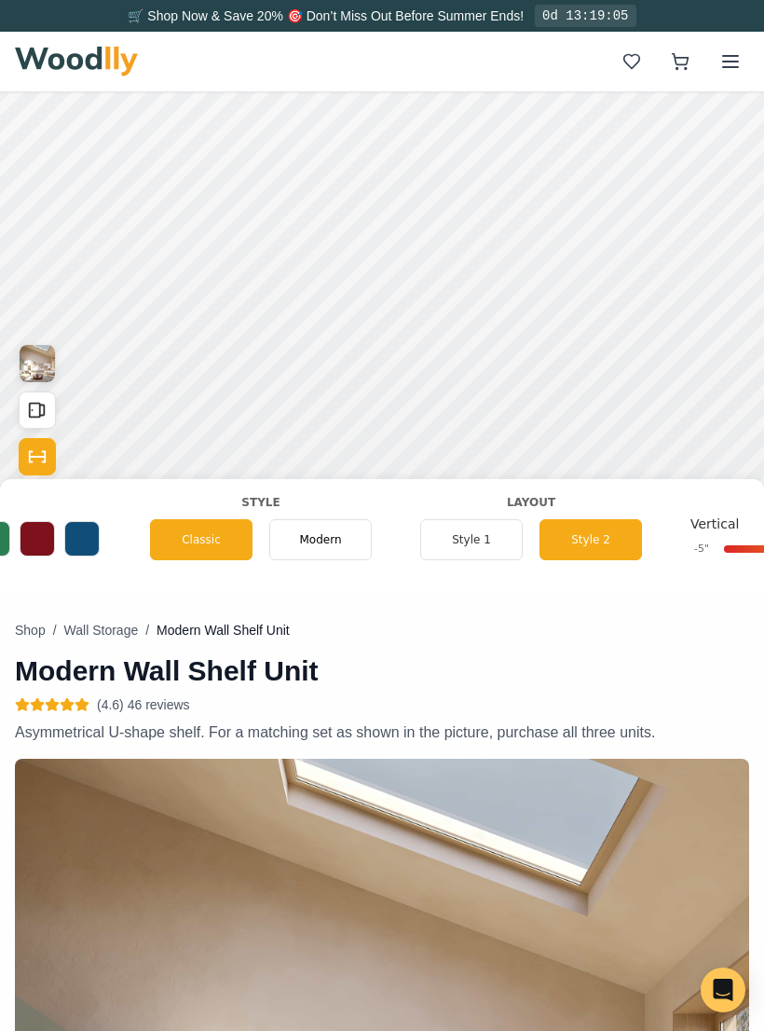
click at [467, 530] on button "Style 1" at bounding box center [471, 539] width 103 height 41
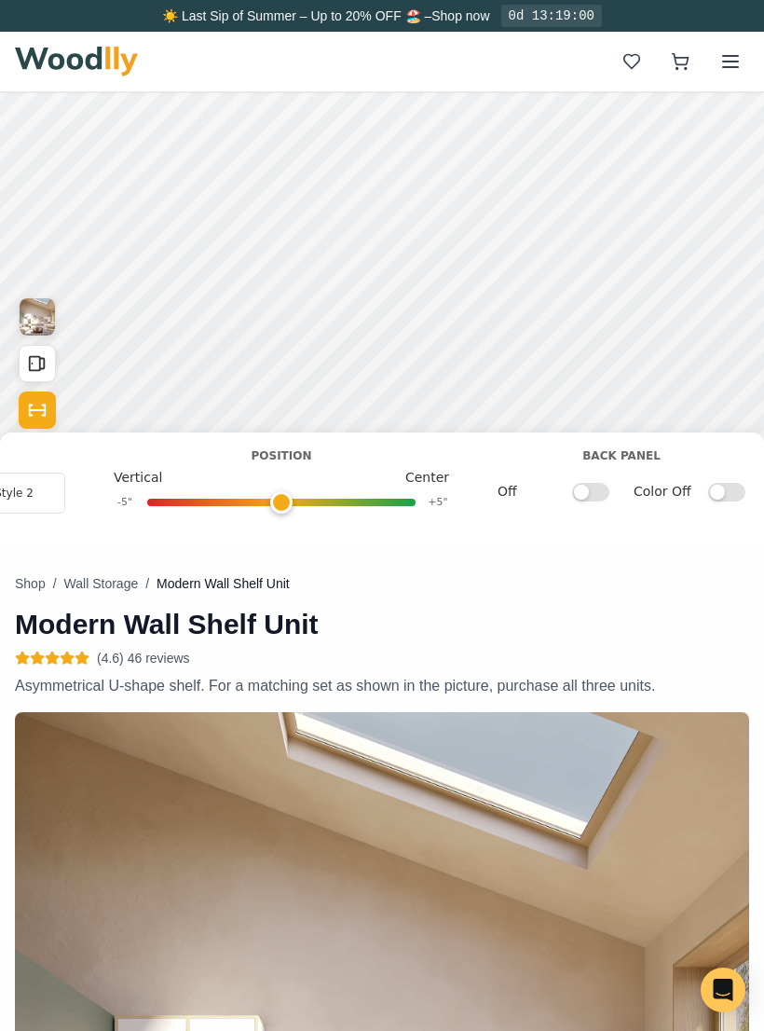
scroll to position [0, 1738]
type input "0"
click at [598, 484] on input "Off" at bounding box center [590, 491] width 37 height 19
click at [596, 495] on input "On" at bounding box center [590, 491] width 37 height 19
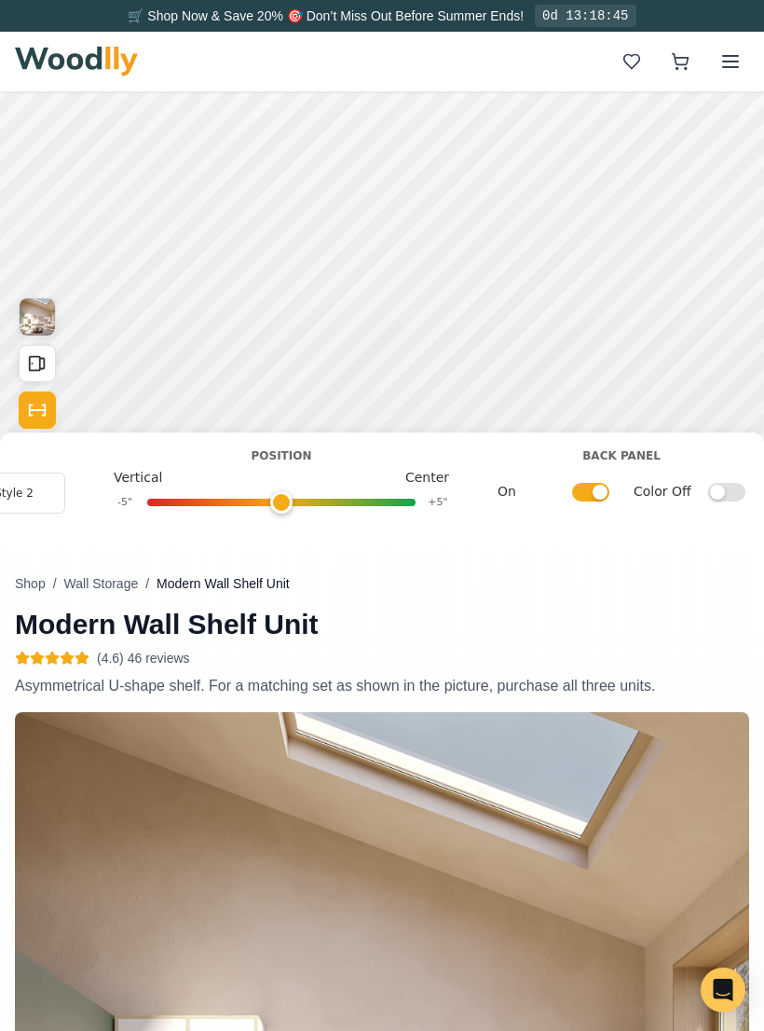
checkbox input "false"
click at [716, 488] on input "Color Off" at bounding box center [726, 491] width 37 height 19
click at [718, 489] on input "Color On" at bounding box center [726, 491] width 37 height 19
checkbox input "false"
click at [27, 403] on icon "Show Dimensions" at bounding box center [37, 410] width 21 height 21
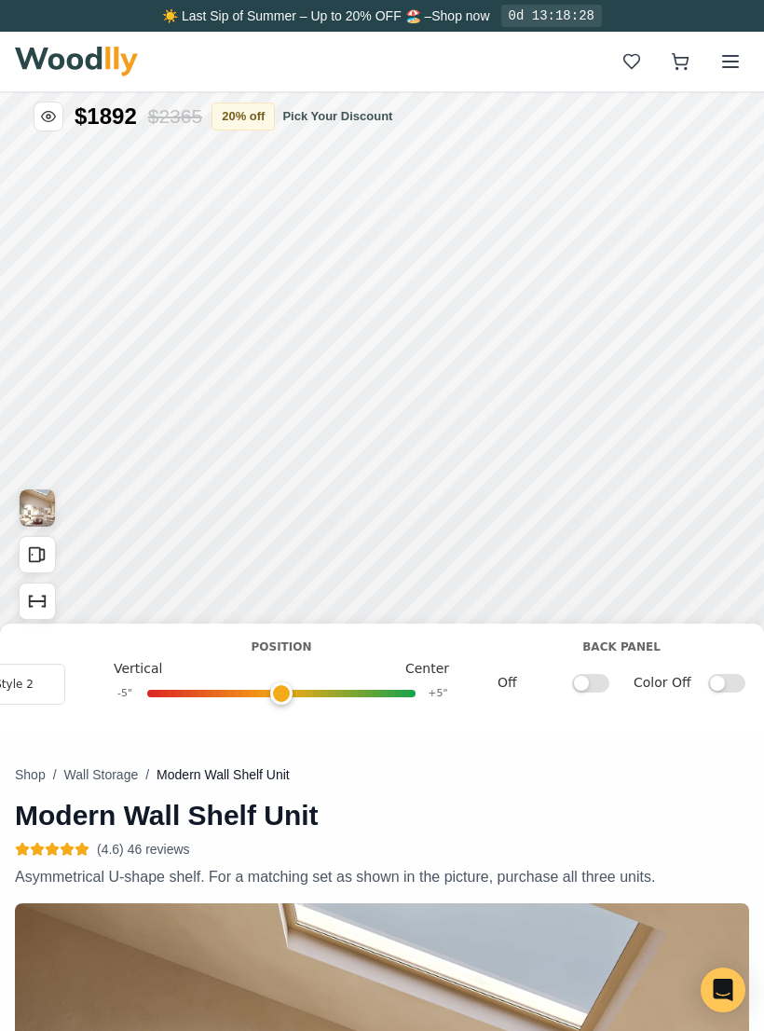
scroll to position [18, 0]
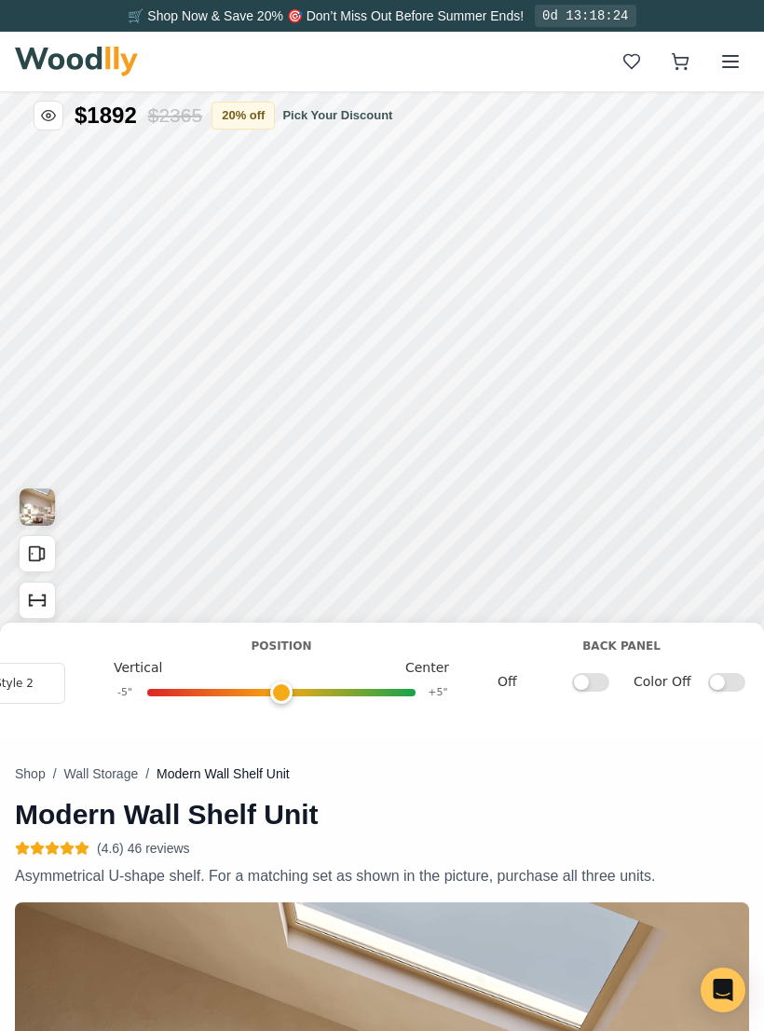
click at [38, 547] on rect "Open All Doors and Drawers" at bounding box center [35, 554] width 10 height 14
click at [45, 552] on icon "Open All Doors and Drawers" at bounding box center [42, 553] width 5 height 10
click at [233, 378] on icon at bounding box center [234, 382] width 22 height 22
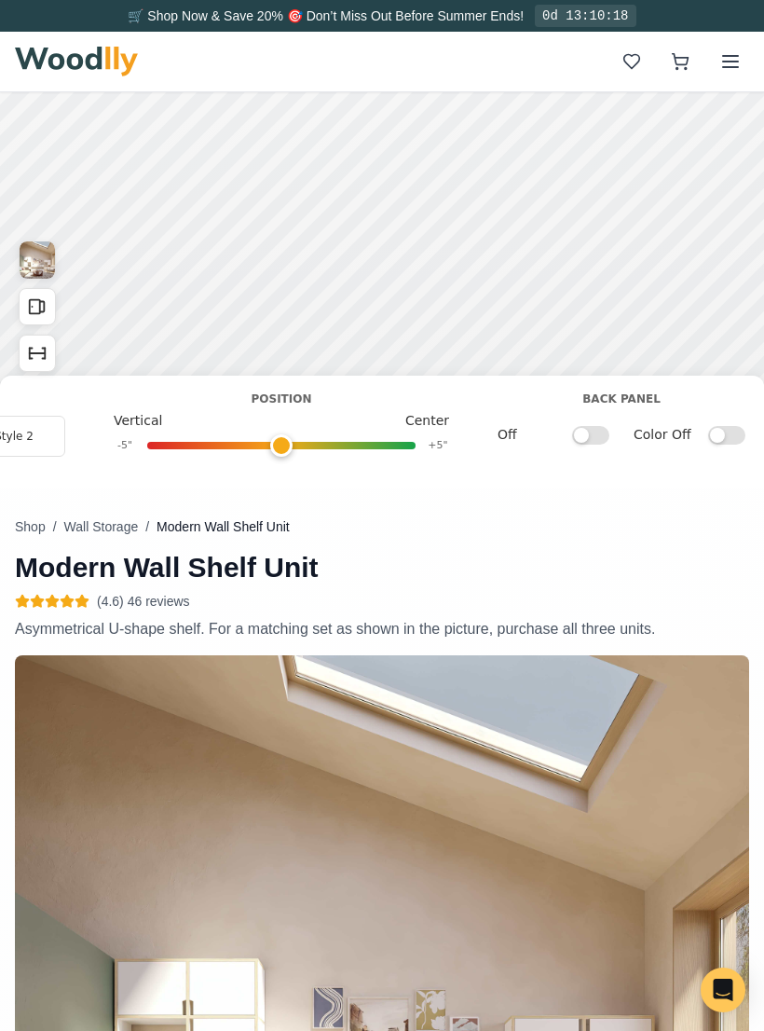
scroll to position [264, 0]
